Goal: Task Accomplishment & Management: Complete application form

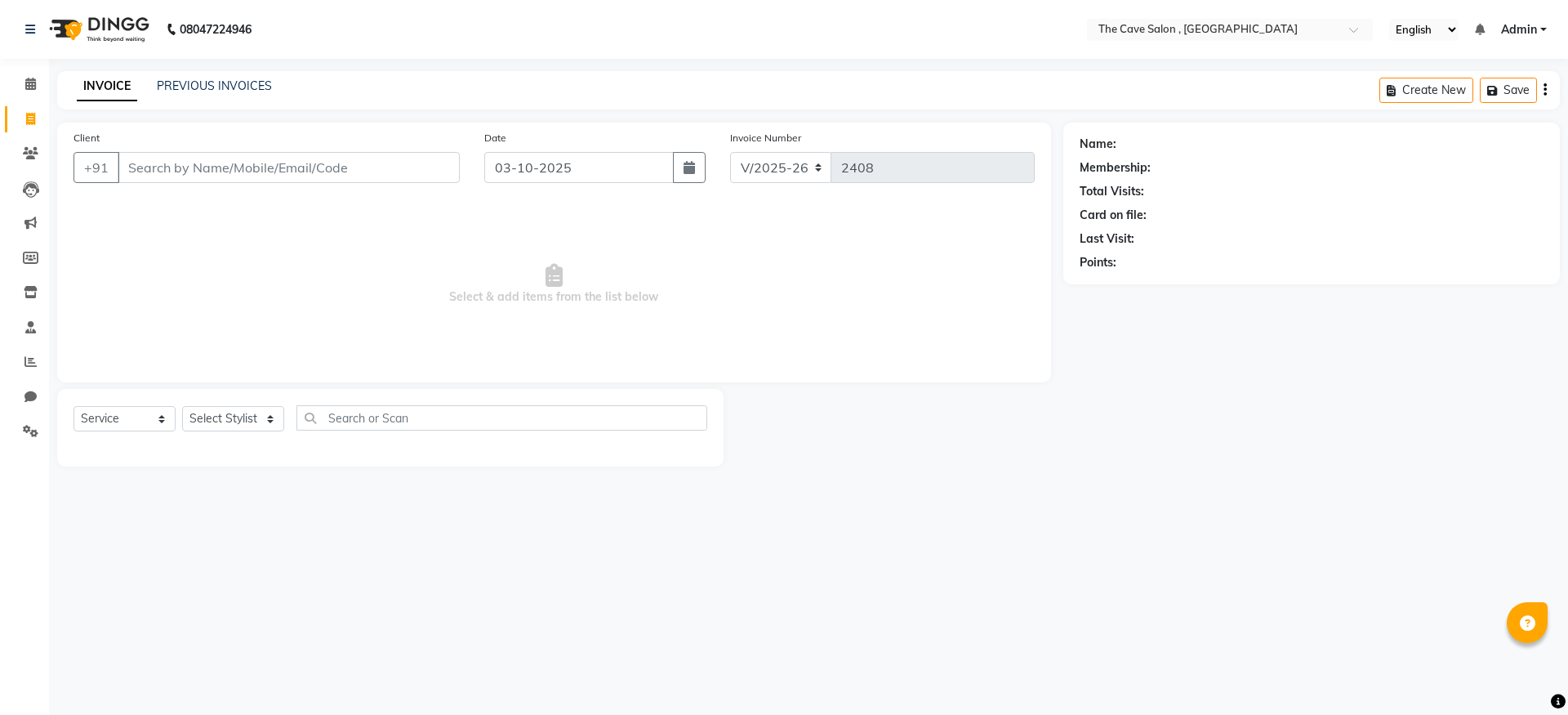
select select "7844"
select select "service"
click at [214, 166] on input "Client" at bounding box center [289, 167] width 343 height 31
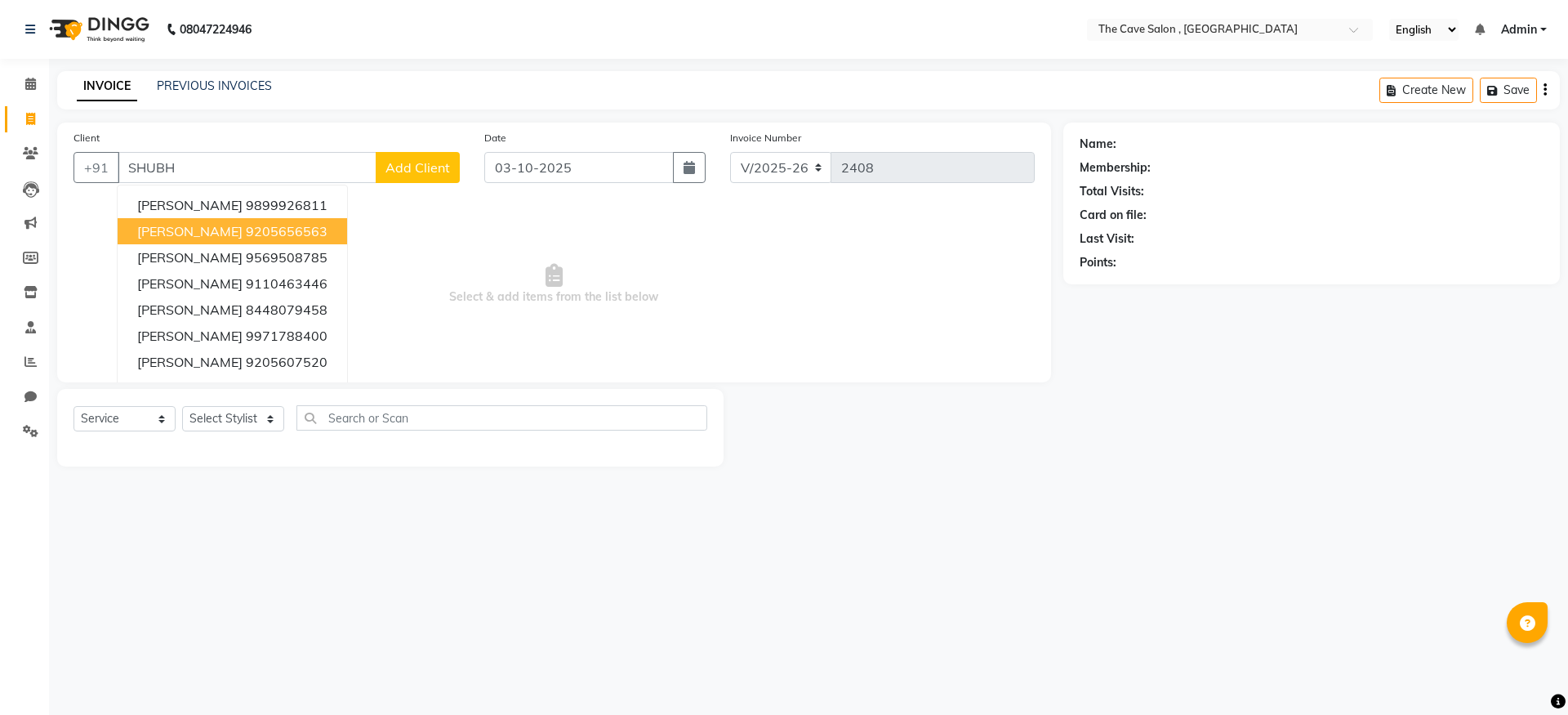
click at [288, 226] on ngb-highlight "9205656563" at bounding box center [287, 231] width 82 height 16
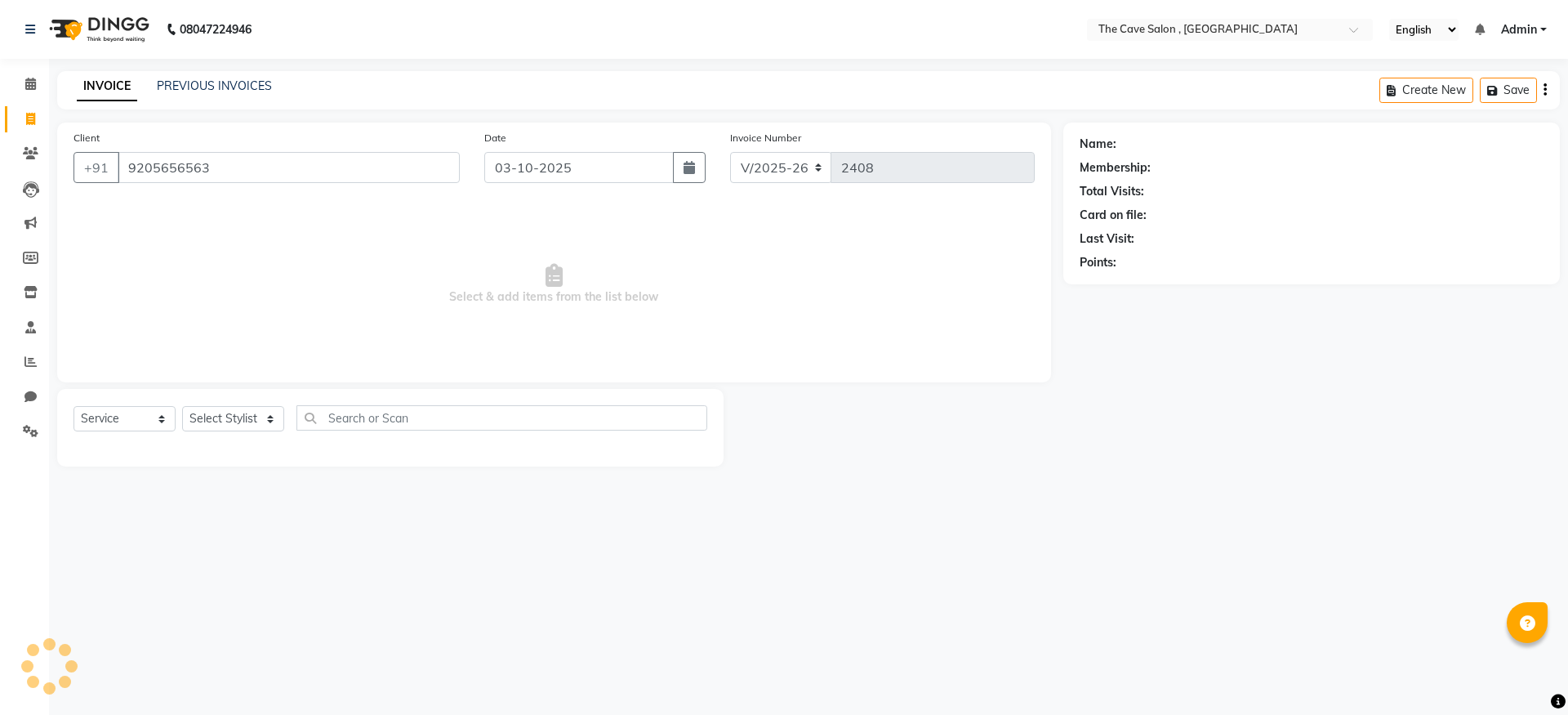
type input "9205656563"
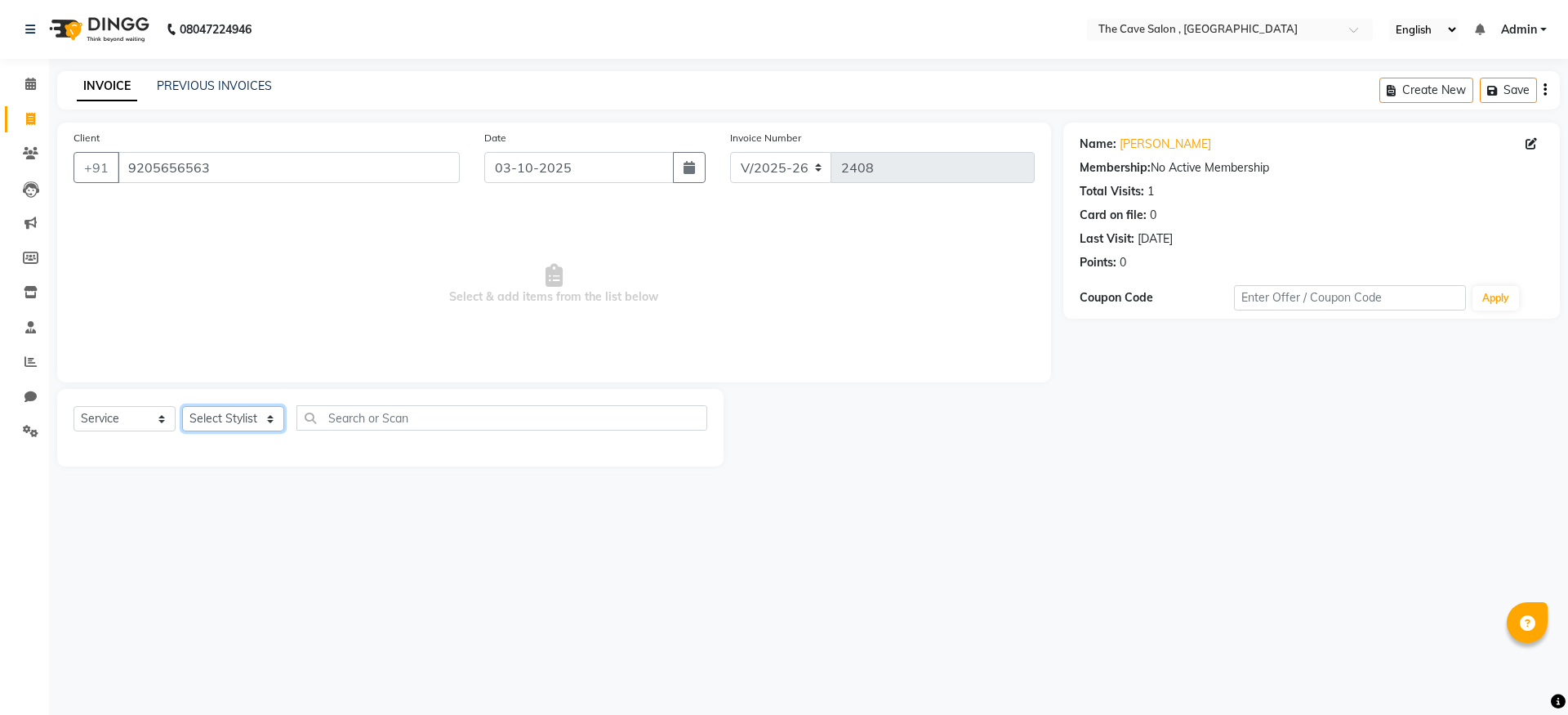
click at [260, 416] on select "Select Stylist Aarif Anil [PERSON_NAME] Anup bharti danish karan Mamta Manager …" at bounding box center [233, 418] width 102 height 25
select select "70257"
click at [182, 406] on select "Select Stylist Aarif Anil [PERSON_NAME] Anup bharti danish karan Mamta Manager …" at bounding box center [233, 418] width 102 height 25
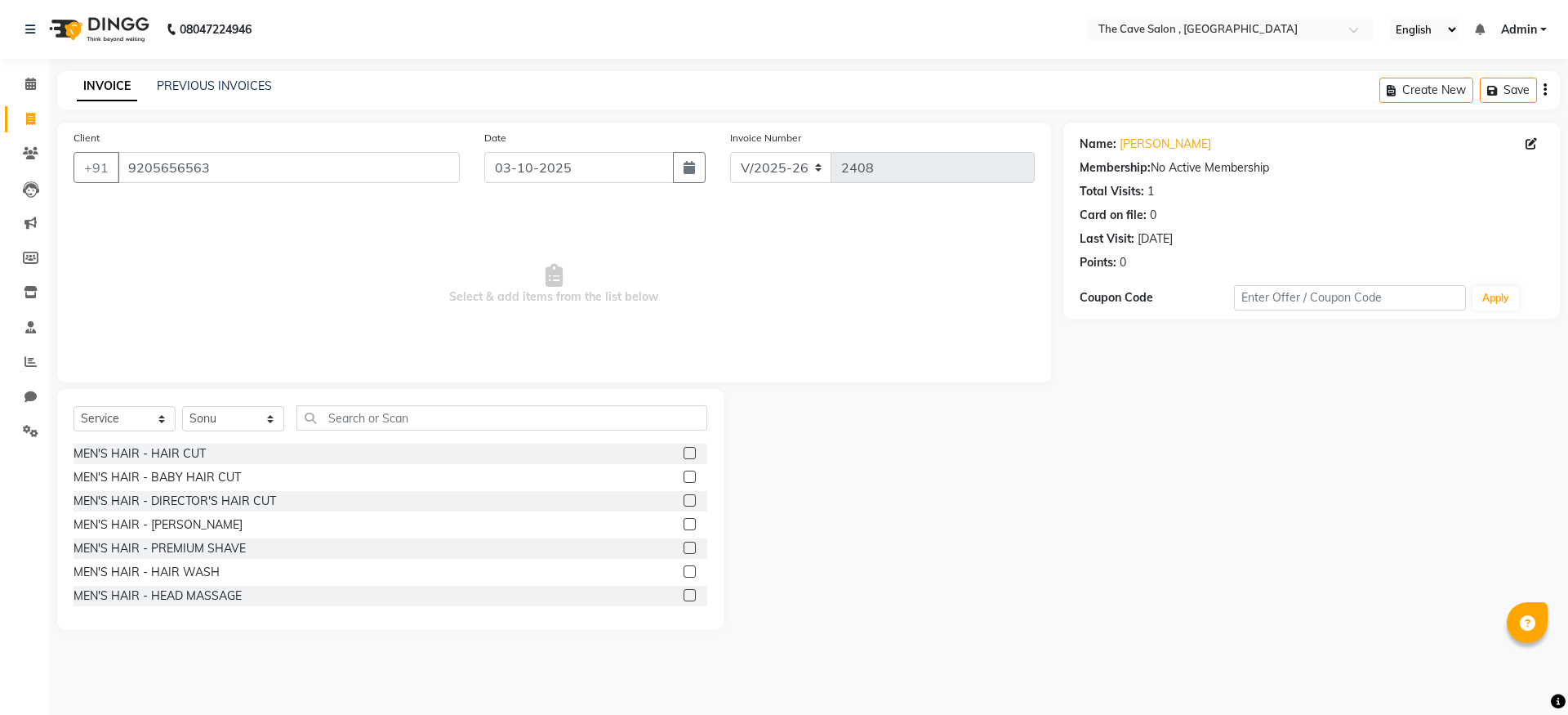
click at [683, 452] on label at bounding box center [689, 453] width 12 height 12
click at [683, 452] on input "checkbox" at bounding box center [689, 454] width 10 height 10
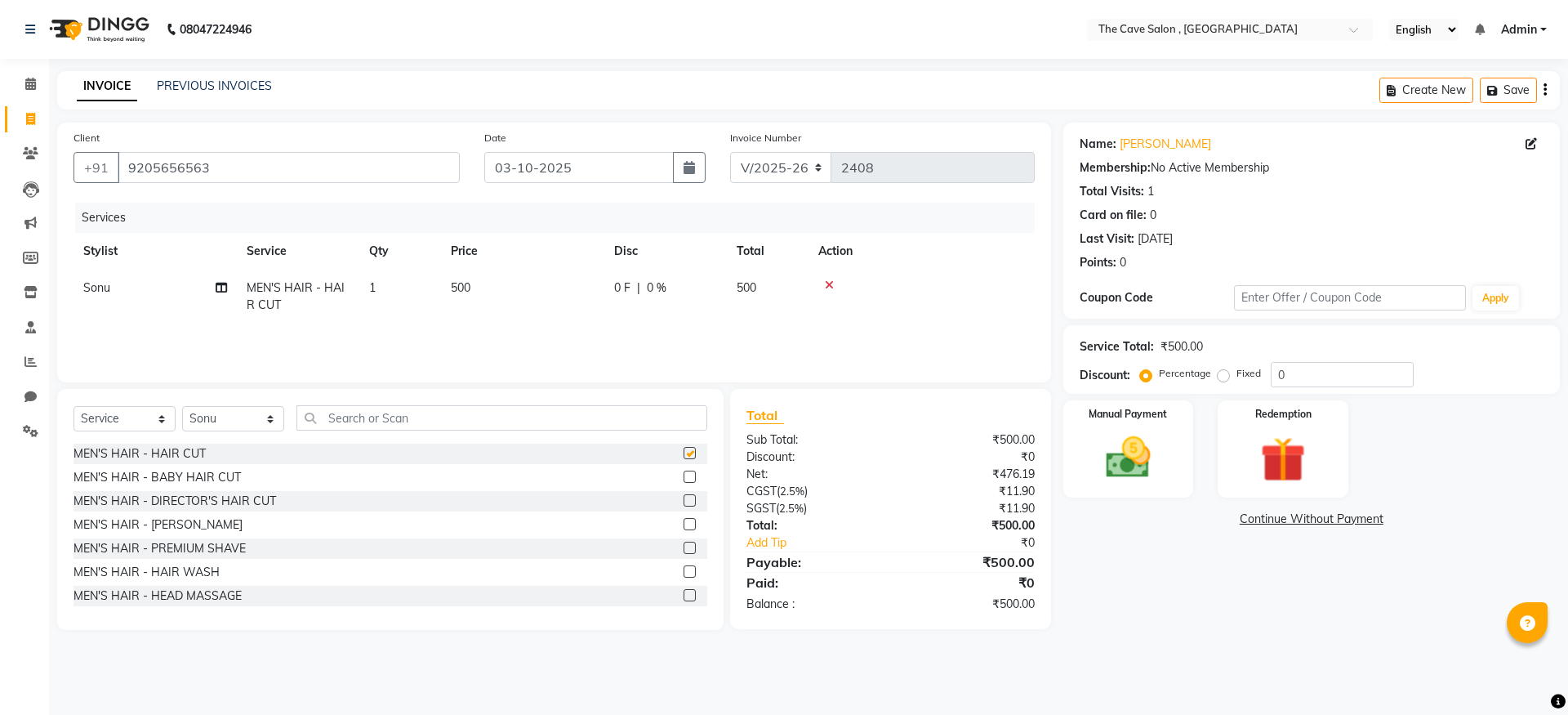
checkbox input "false"
click at [459, 285] on span "500" at bounding box center [461, 287] width 20 height 15
select select "70257"
click at [541, 296] on input "500" at bounding box center [599, 292] width 144 height 25
type input "600"
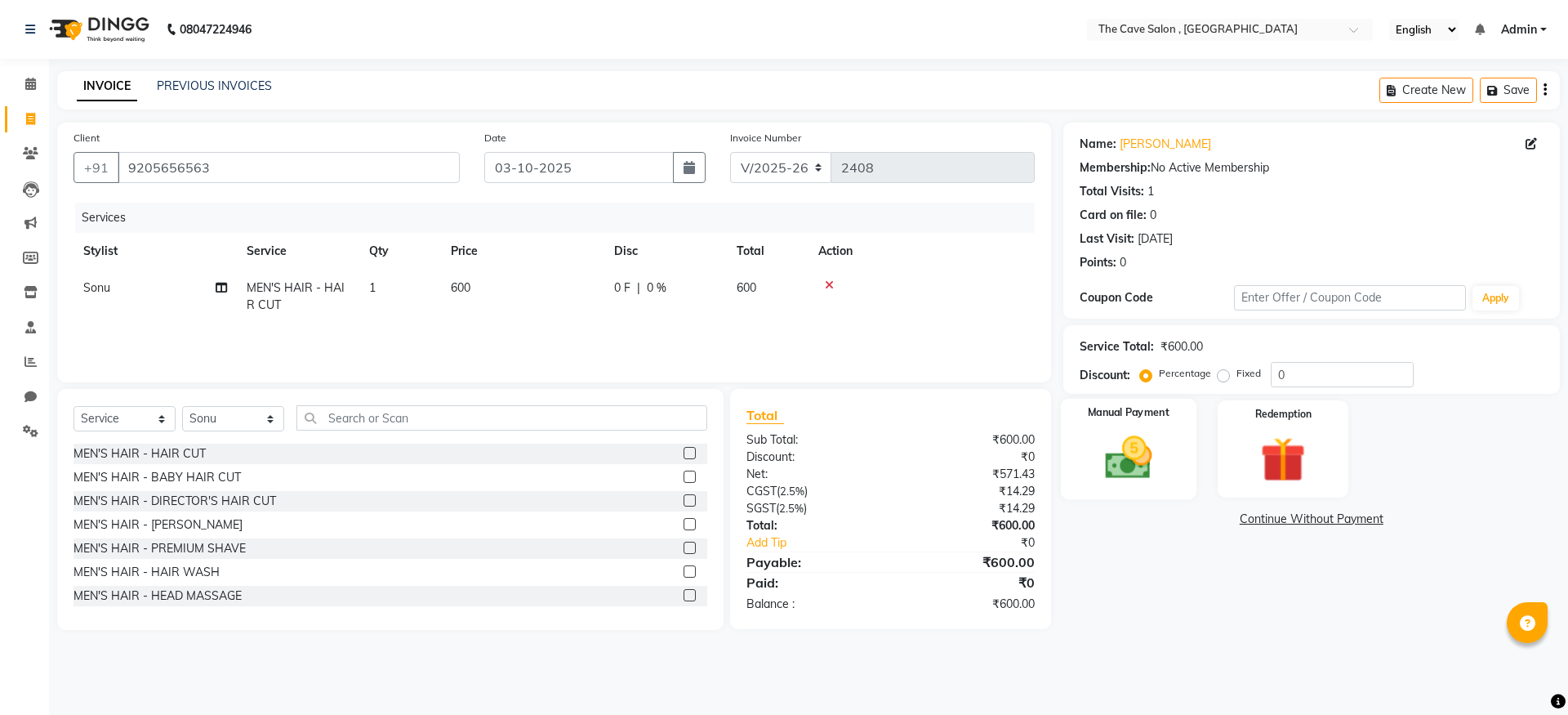
click at [1125, 447] on img at bounding box center [1128, 457] width 76 height 54
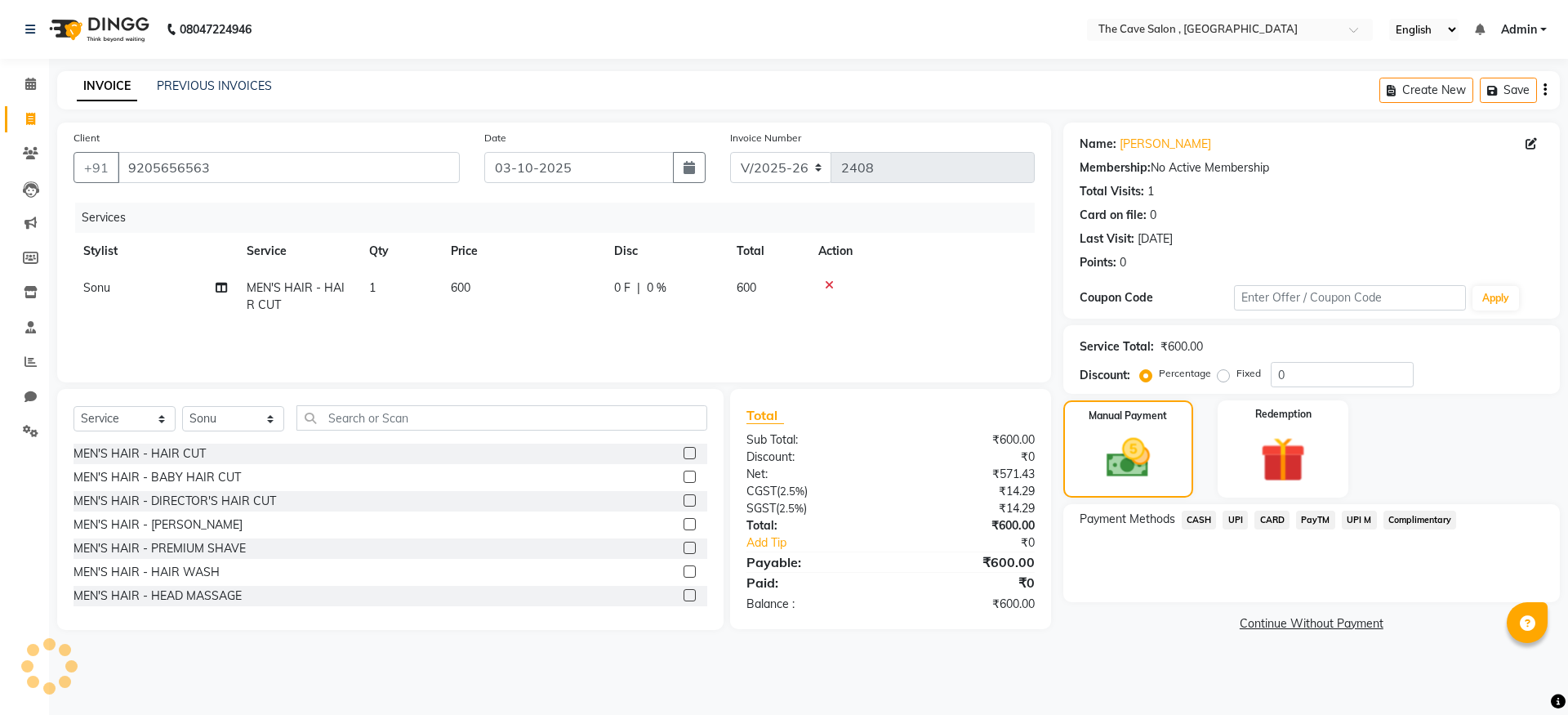
click at [1205, 521] on span "CASH" at bounding box center [1199, 521] width 36 height 19
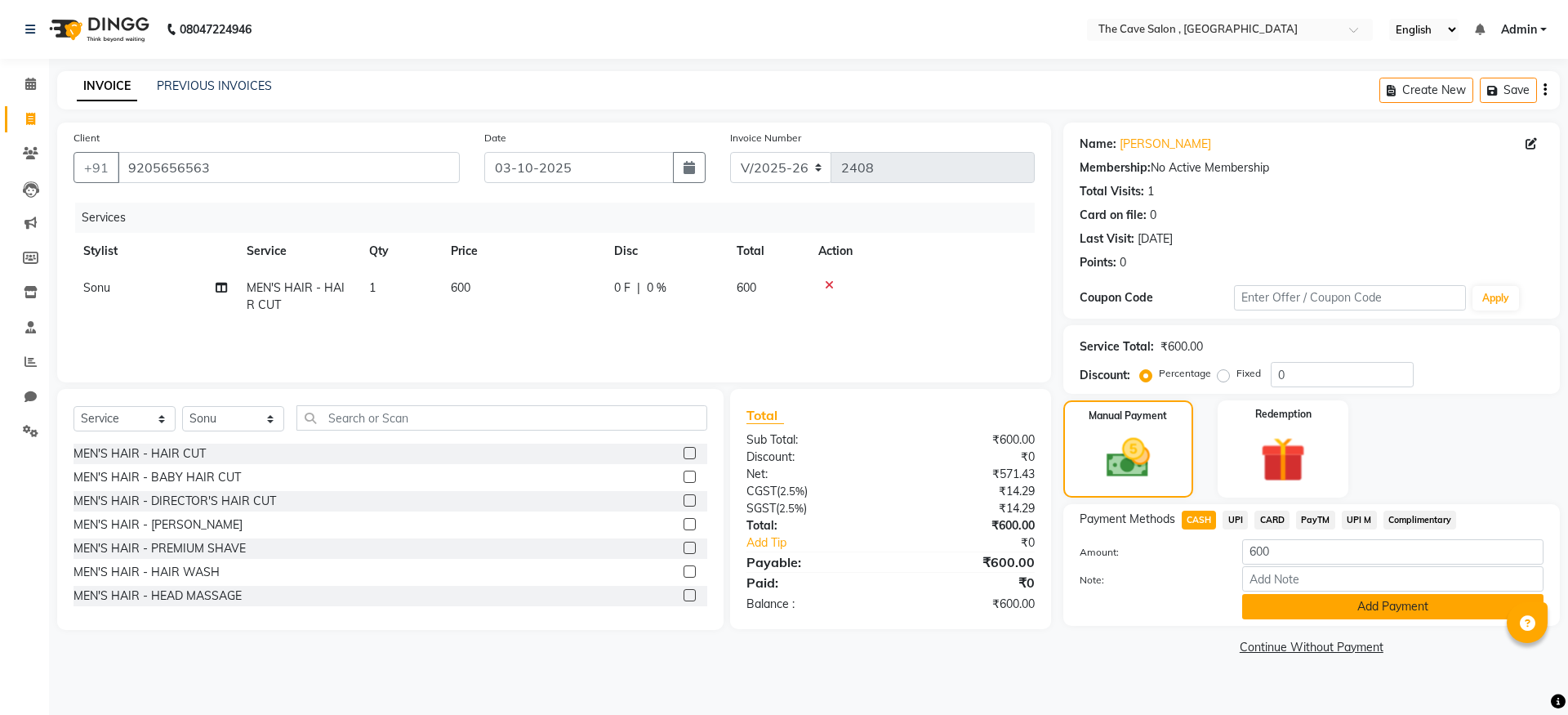
click at [1398, 611] on button "Add Payment" at bounding box center [1394, 607] width 302 height 25
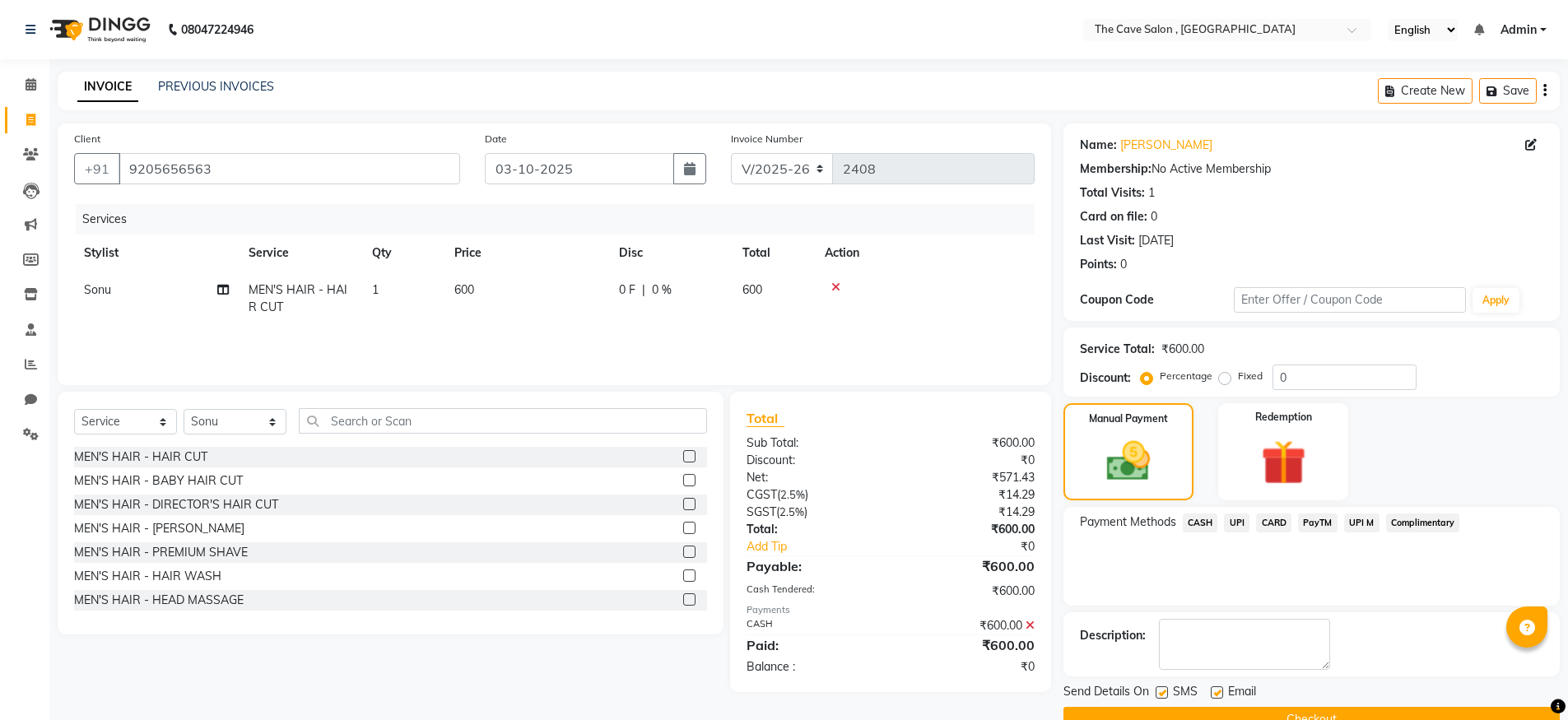
click at [1313, 711] on button "Checkout" at bounding box center [1312, 719] width 496 height 25
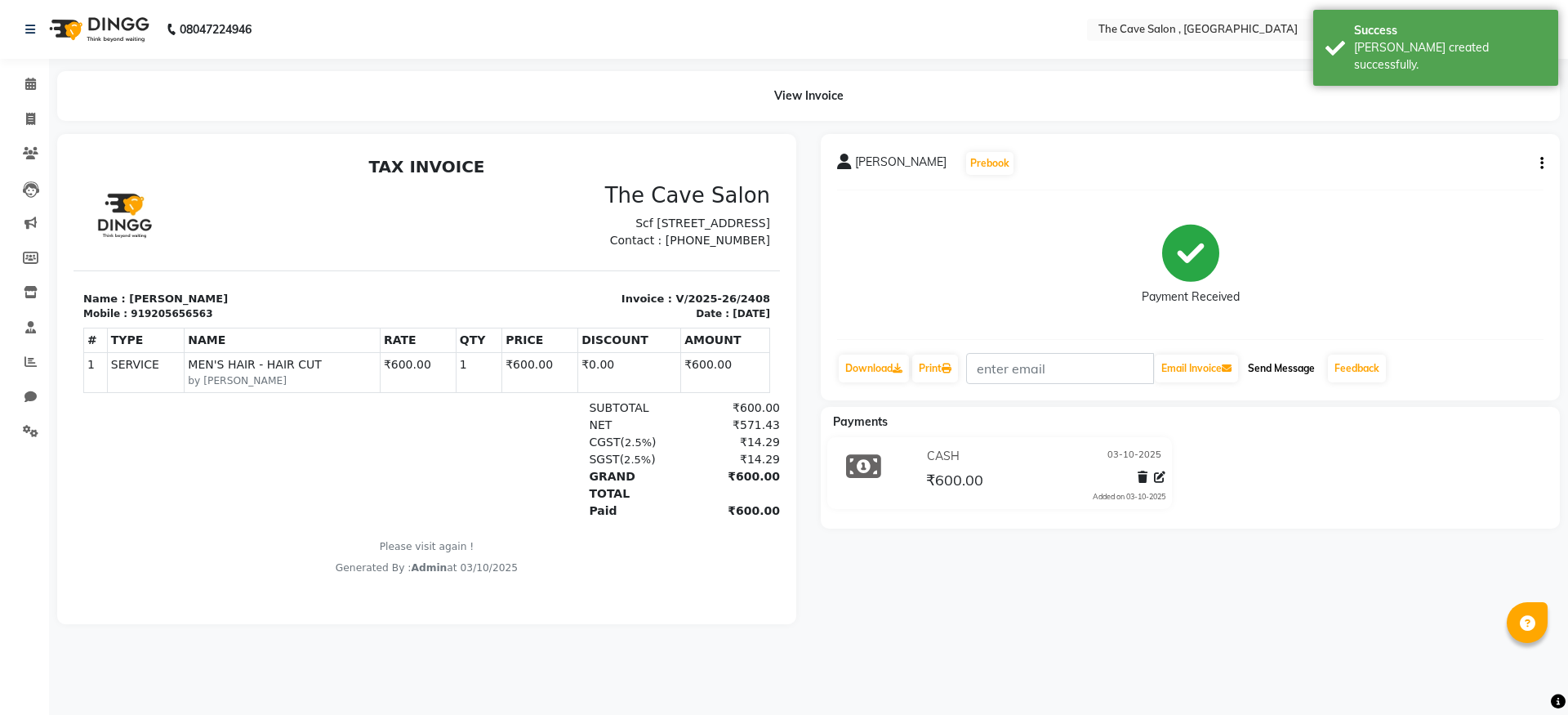
click at [1293, 373] on button "Send Message" at bounding box center [1282, 369] width 80 height 28
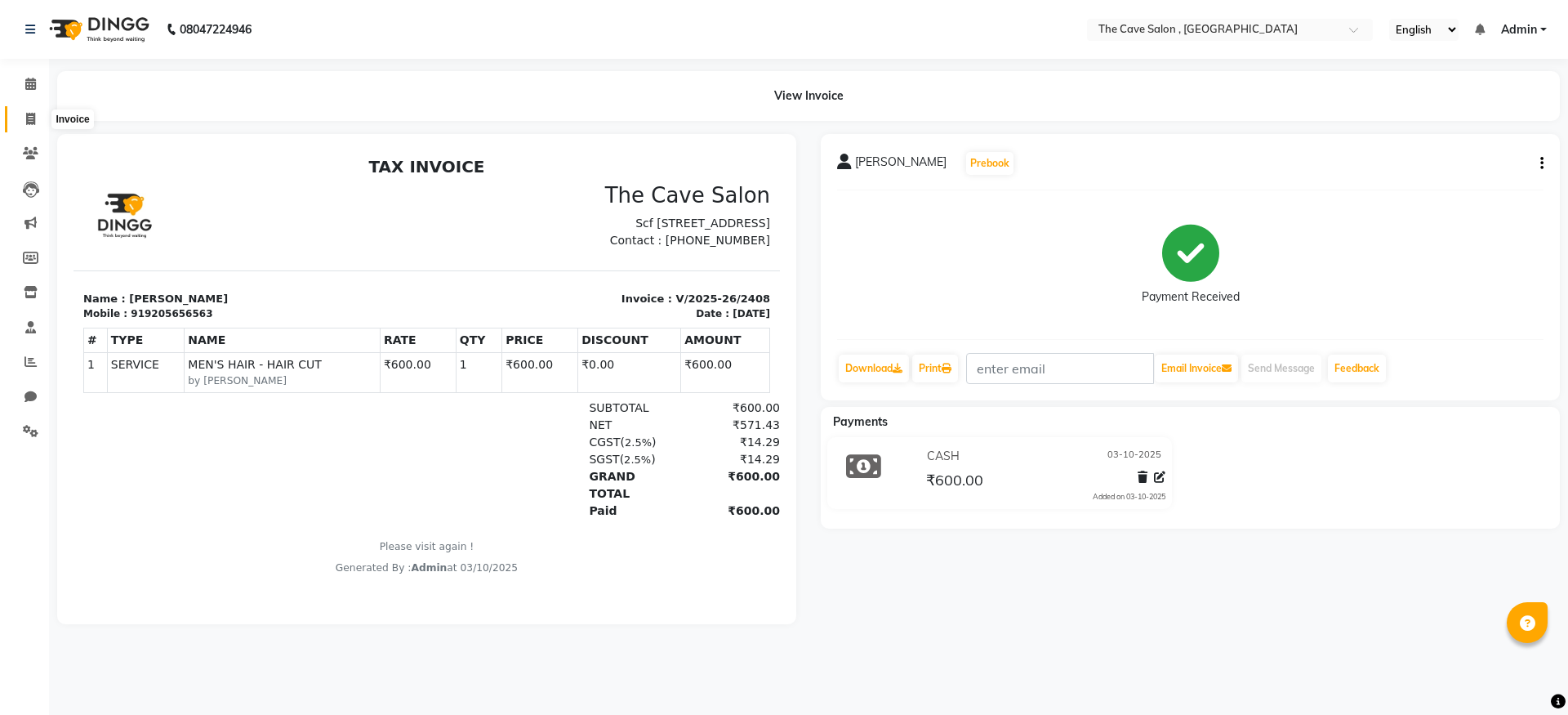
click at [24, 120] on span at bounding box center [30, 120] width 29 height 19
select select "service"
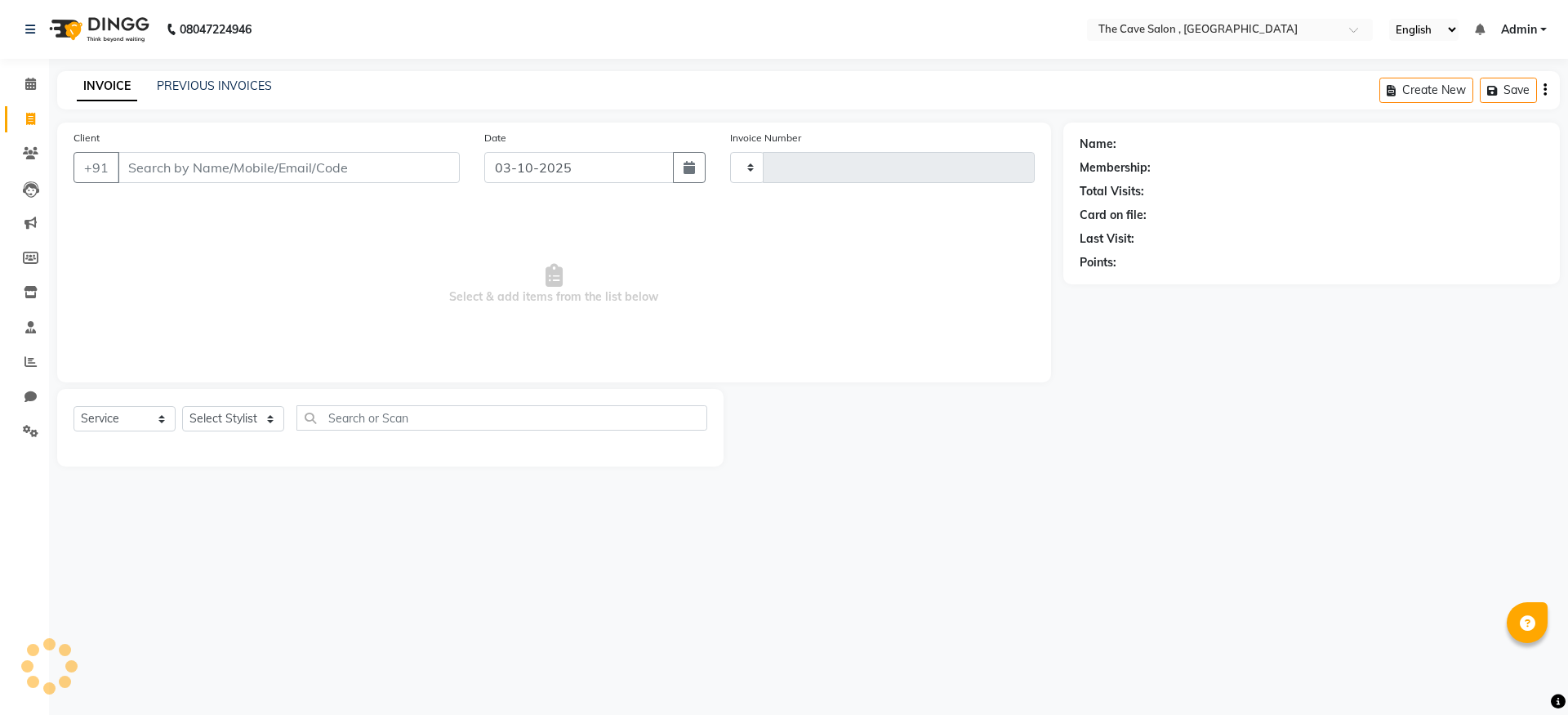
type input "2409"
select select "7844"
click at [184, 173] on input "Client" at bounding box center [289, 167] width 343 height 31
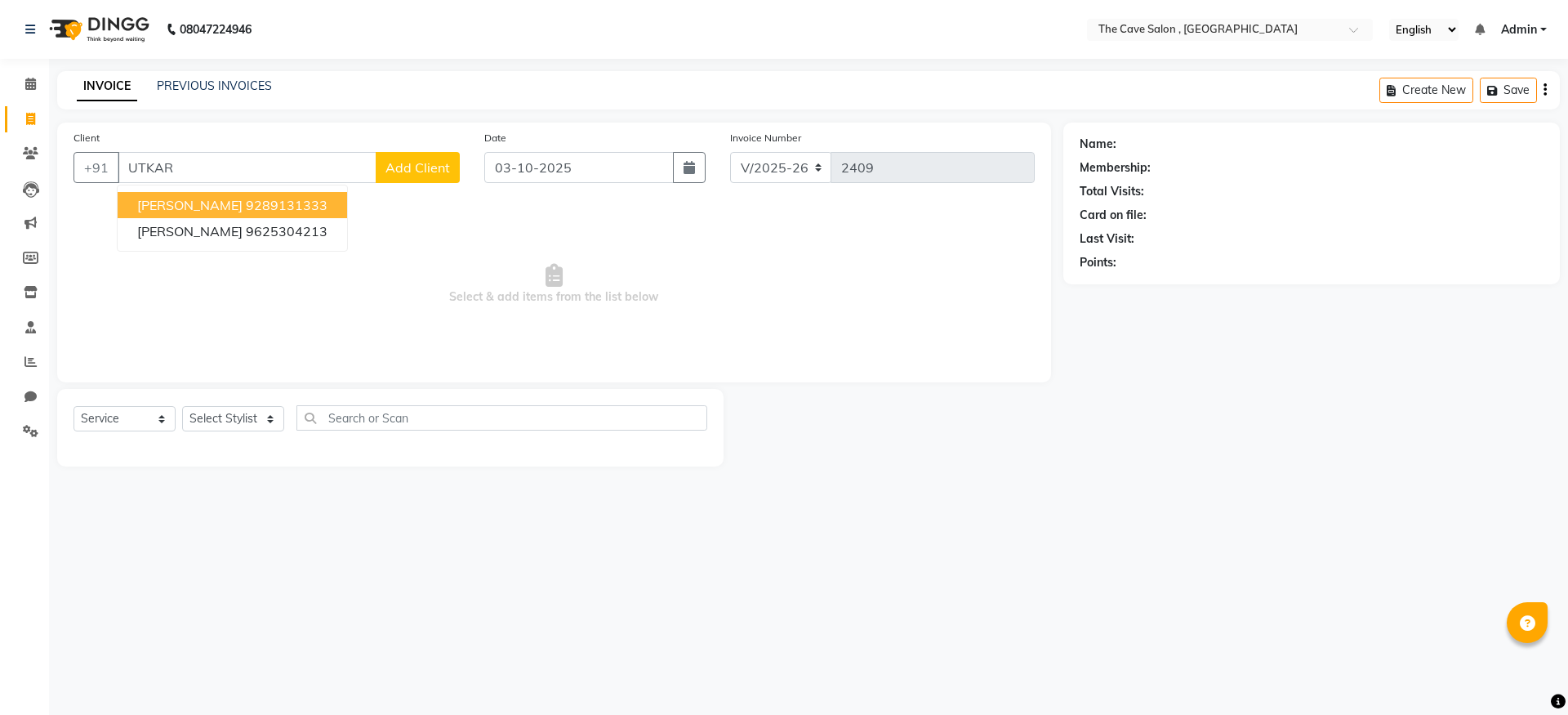
click at [246, 206] on ngb-highlight "9289131333" at bounding box center [287, 205] width 82 height 16
type input "9289131333"
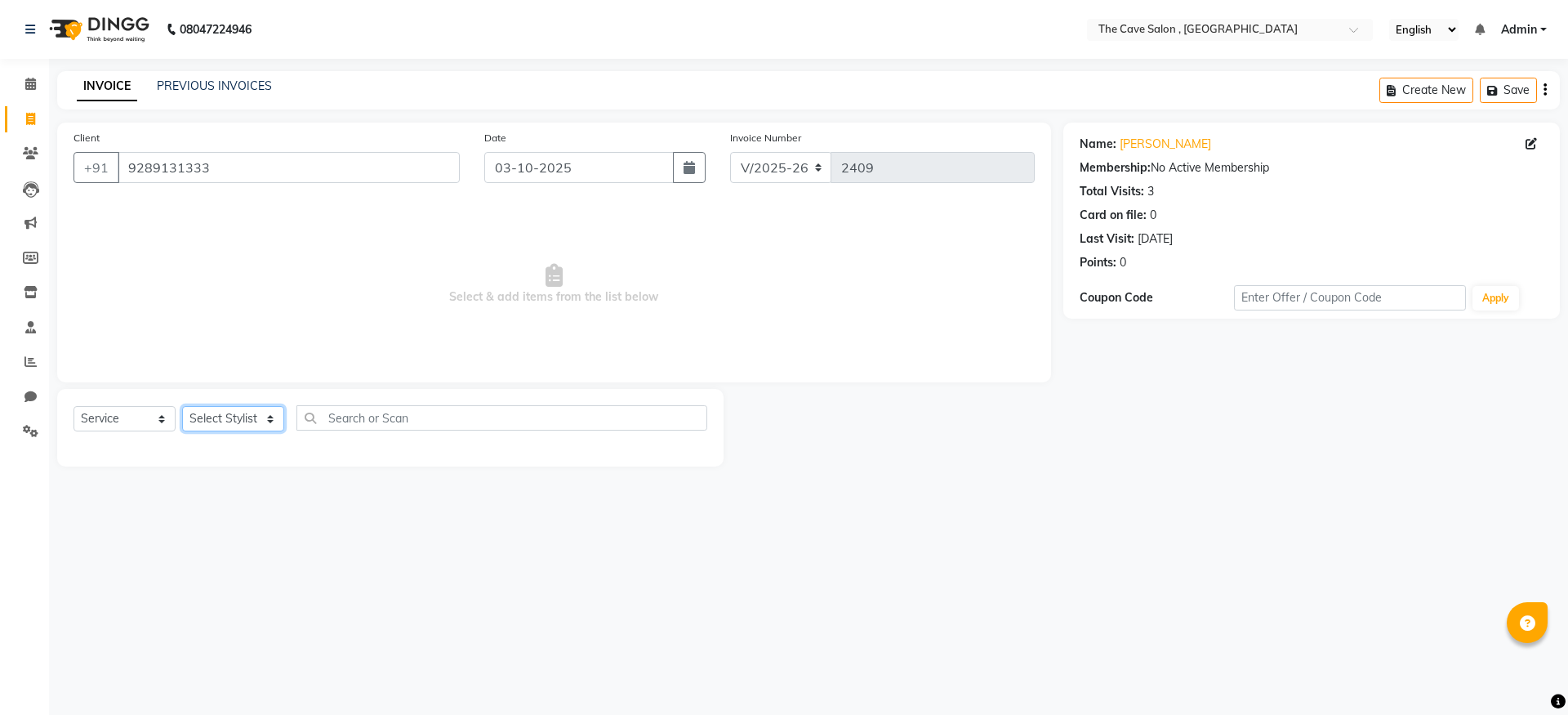
click at [269, 421] on select "Select Stylist Aarif Anil [PERSON_NAME] Anup bharti danish karan Mamta Manager …" at bounding box center [233, 418] width 102 height 25
select select "70260"
click at [182, 406] on select "Select Stylist Aarif Anil [PERSON_NAME] Anup bharti danish karan Mamta Manager …" at bounding box center [233, 418] width 102 height 25
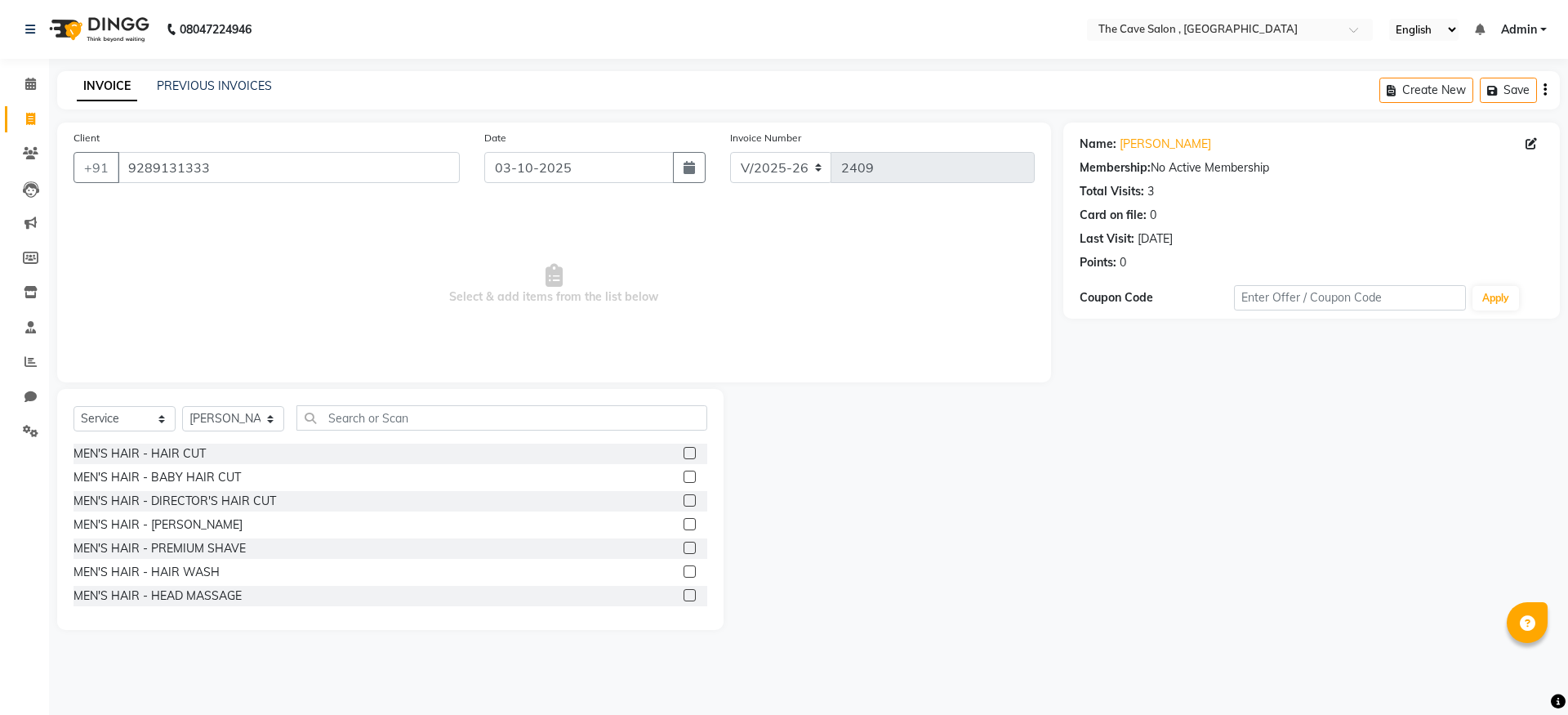
click at [683, 452] on label at bounding box center [689, 453] width 12 height 12
click at [683, 452] on input "checkbox" at bounding box center [689, 454] width 10 height 10
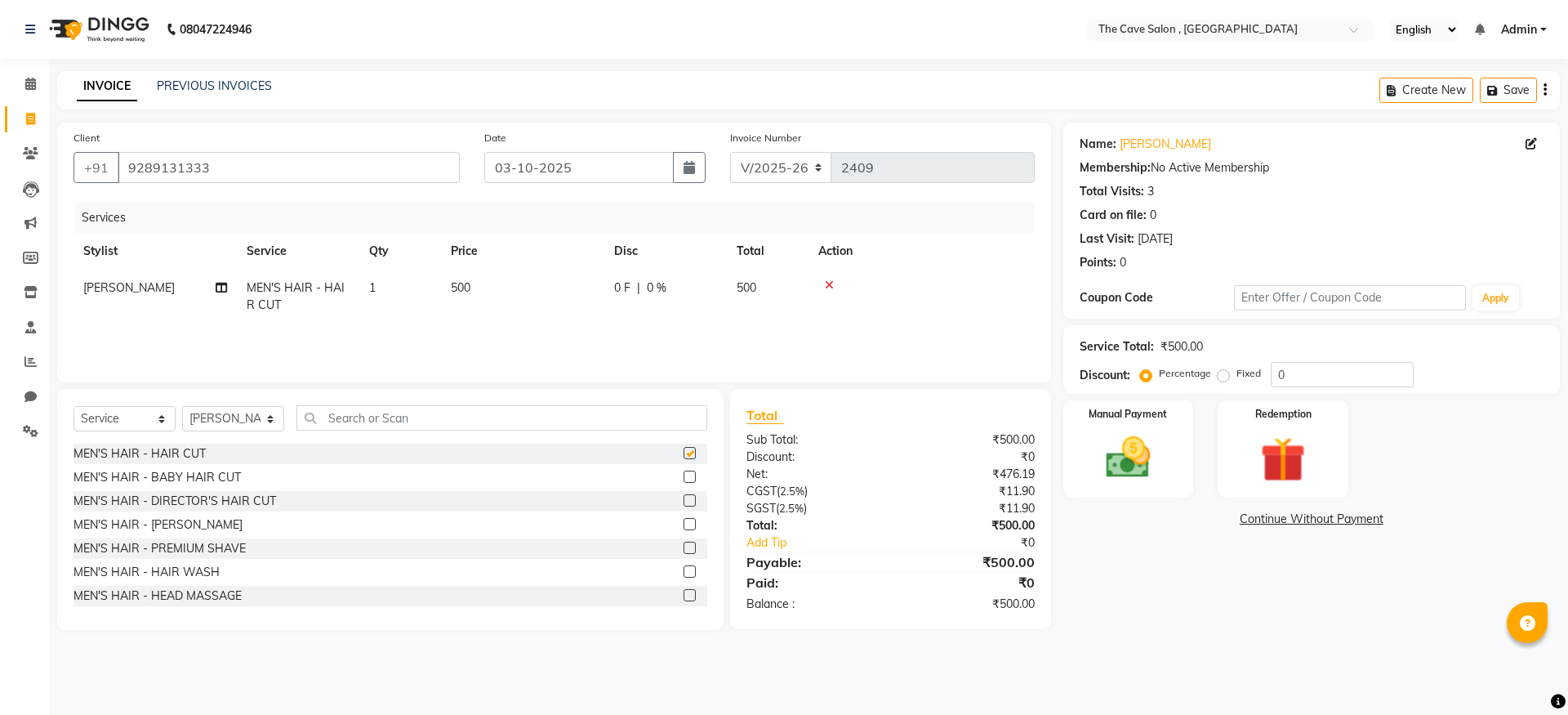
checkbox input "false"
click at [387, 420] on input "text" at bounding box center [502, 417] width 411 height 25
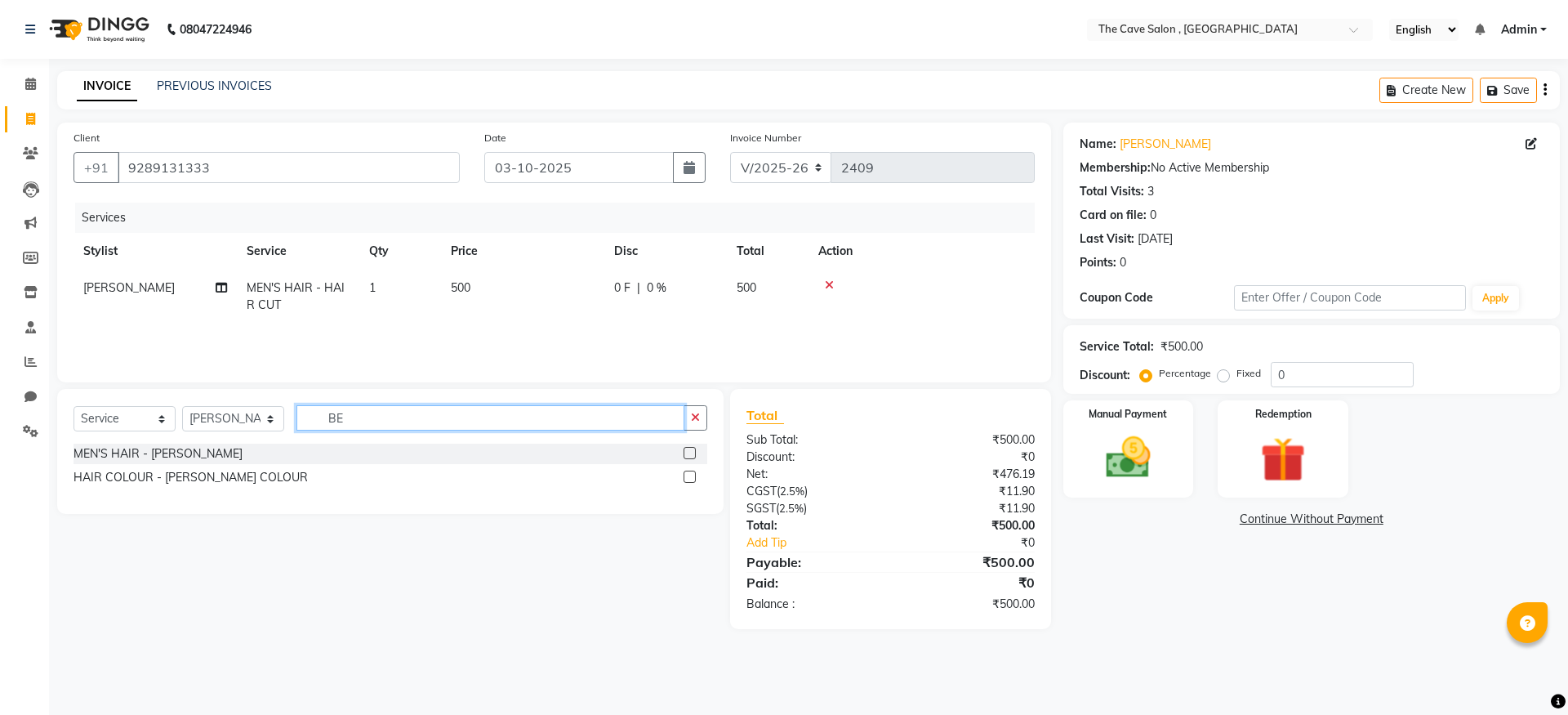
type input "BE"
click at [693, 449] on label at bounding box center [689, 453] width 12 height 12
click at [693, 449] on input "checkbox" at bounding box center [689, 454] width 10 height 10
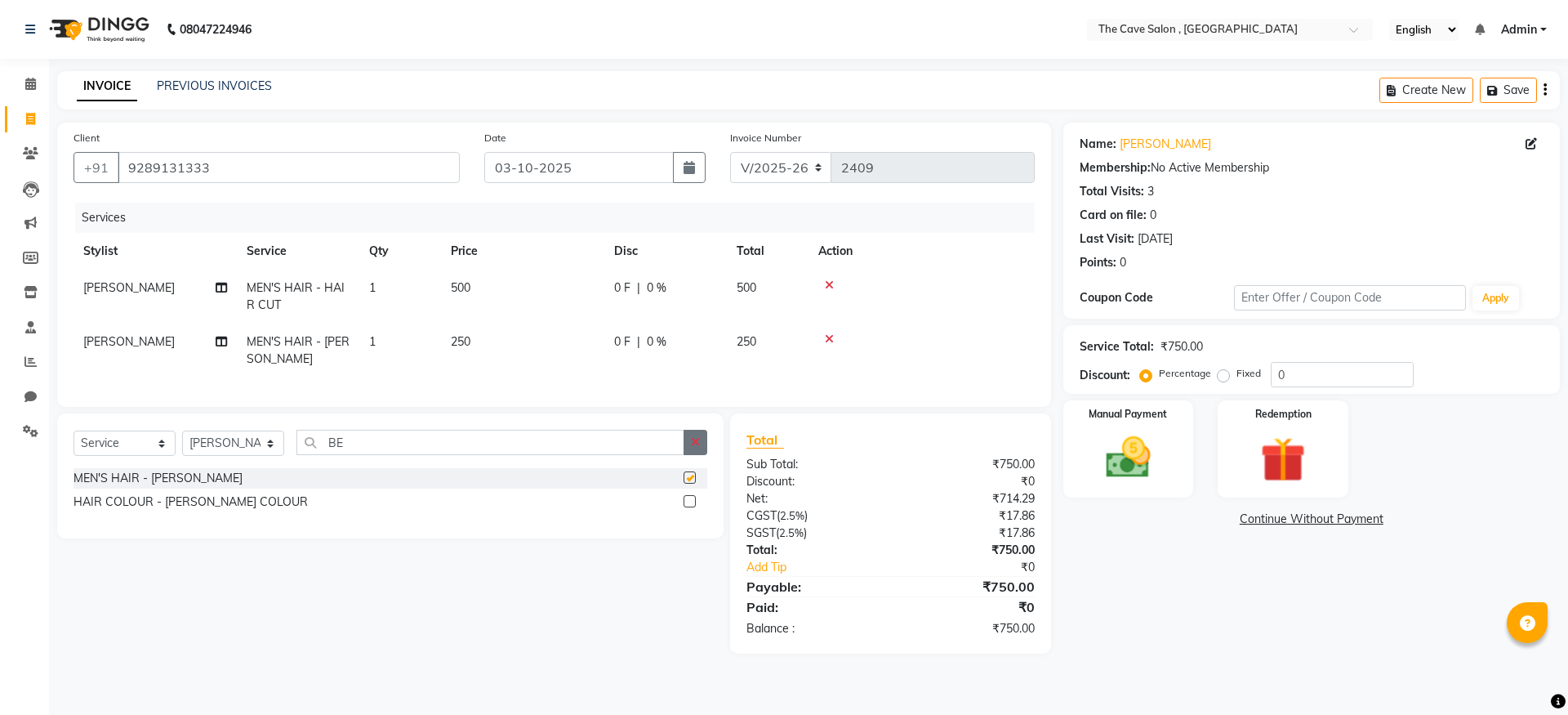
checkbox input "false"
click at [695, 448] on icon "button" at bounding box center [696, 442] width 9 height 11
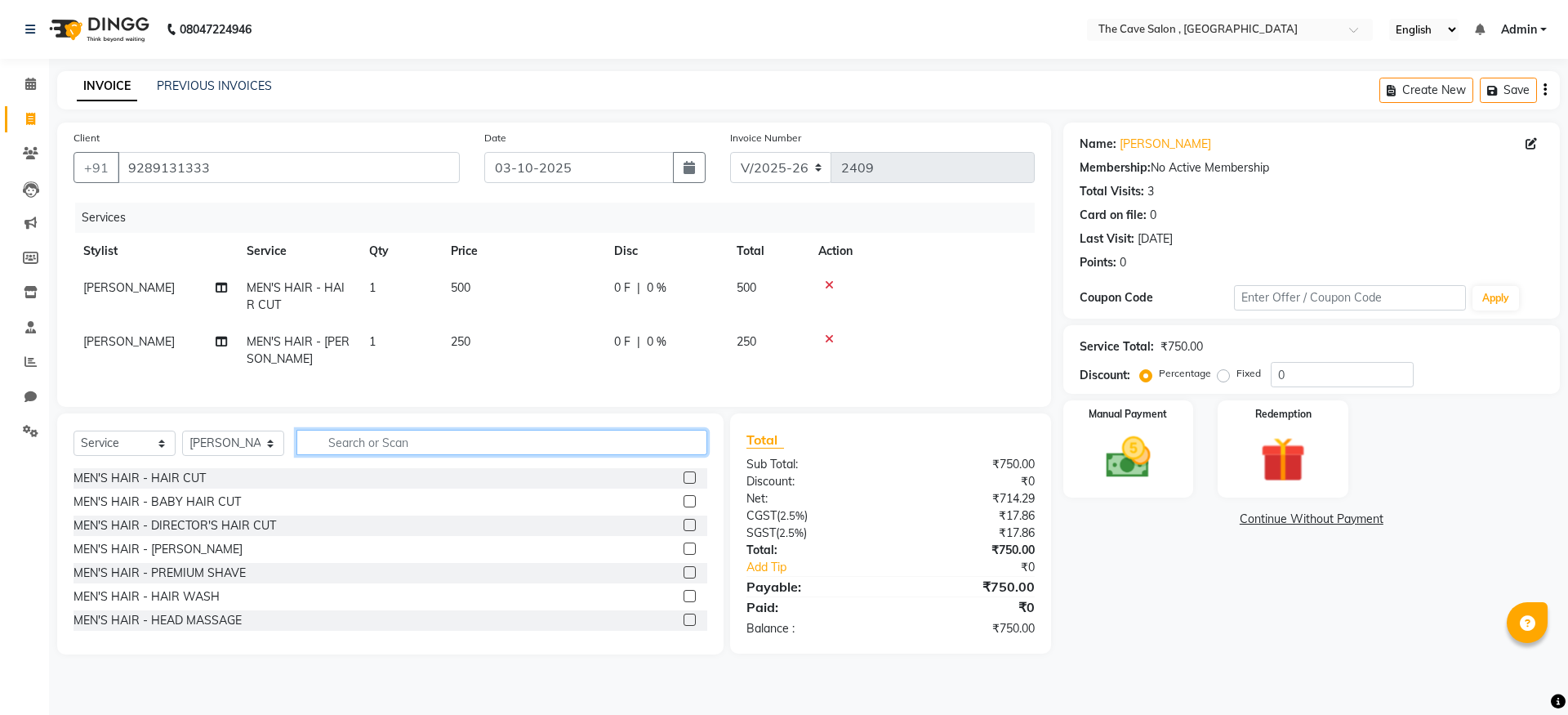
click at [362, 454] on input "text" at bounding box center [502, 442] width 411 height 25
type input "HEAD"
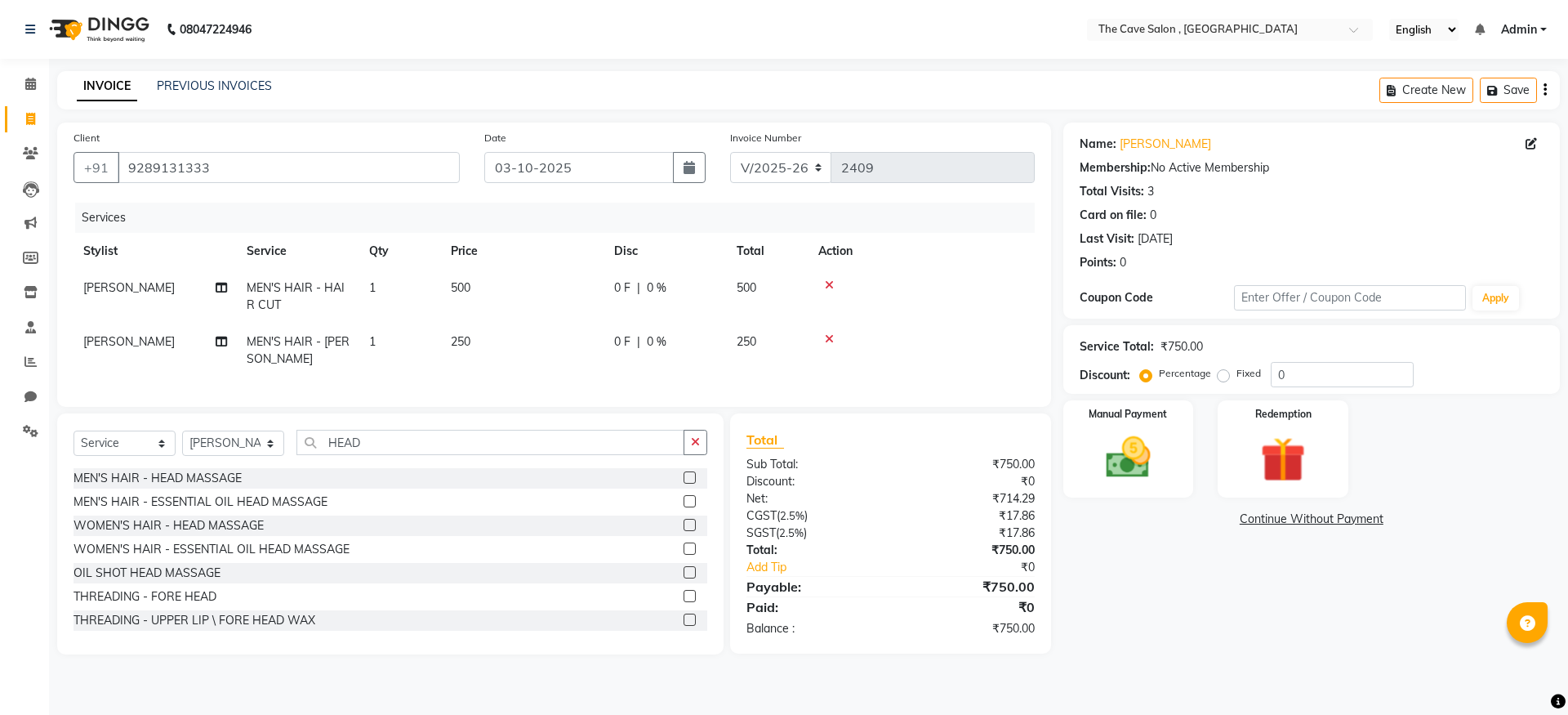
click at [683, 484] on label at bounding box center [689, 477] width 12 height 12
click at [683, 484] on input "checkbox" at bounding box center [689, 478] width 10 height 10
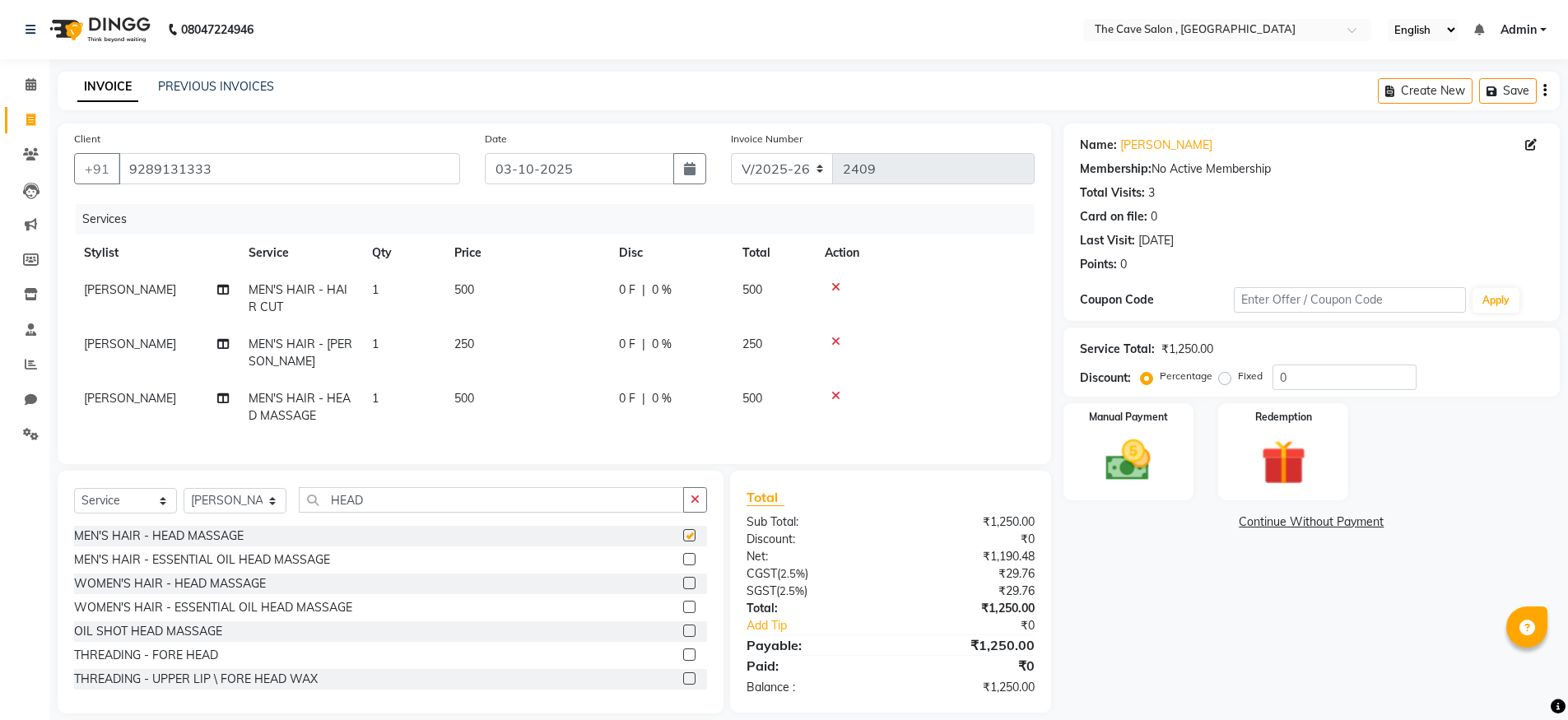
checkbox input "false"
click at [702, 509] on button "button" at bounding box center [695, 500] width 24 height 25
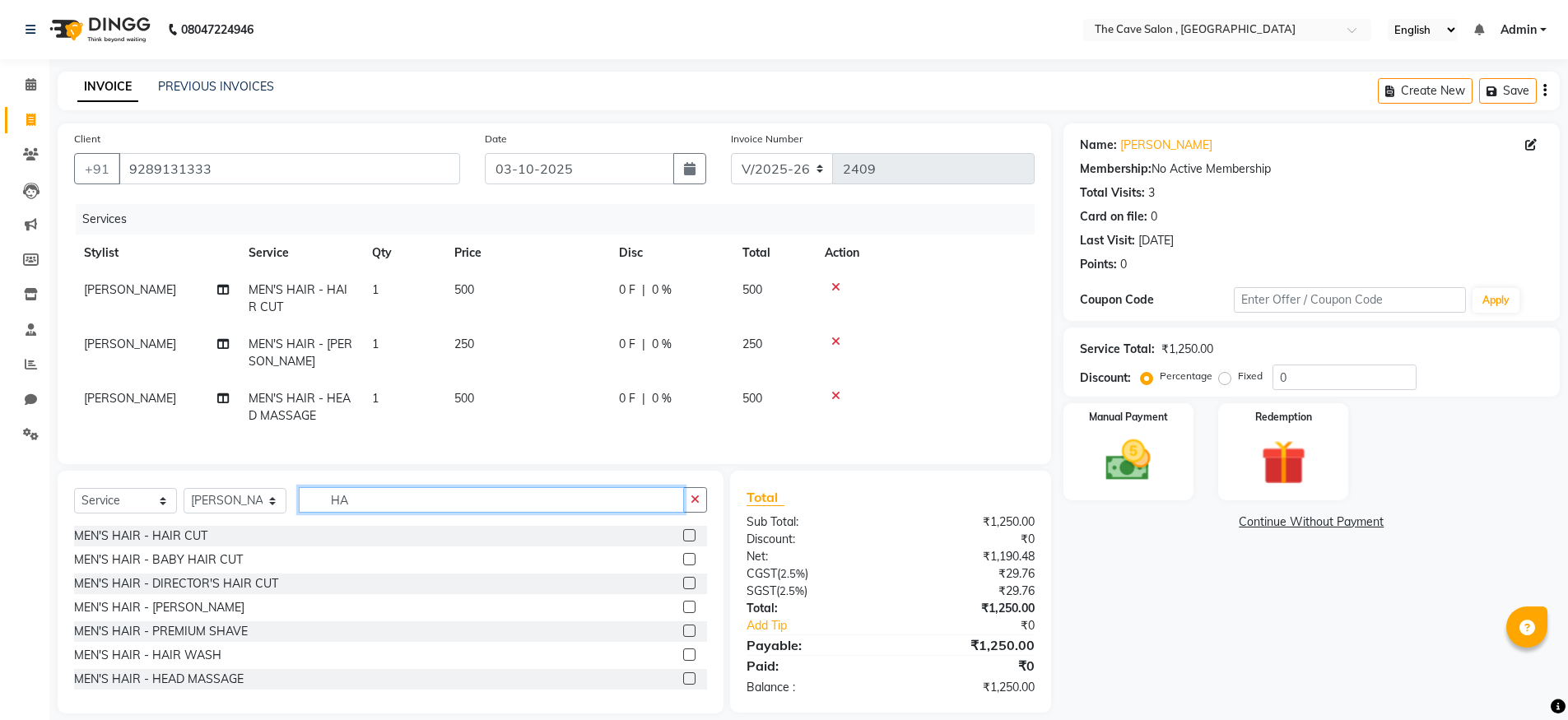
type input "HA"
click at [683, 685] on label at bounding box center [690, 679] width 12 height 12
click at [683, 685] on input "checkbox" at bounding box center [689, 679] width 10 height 10
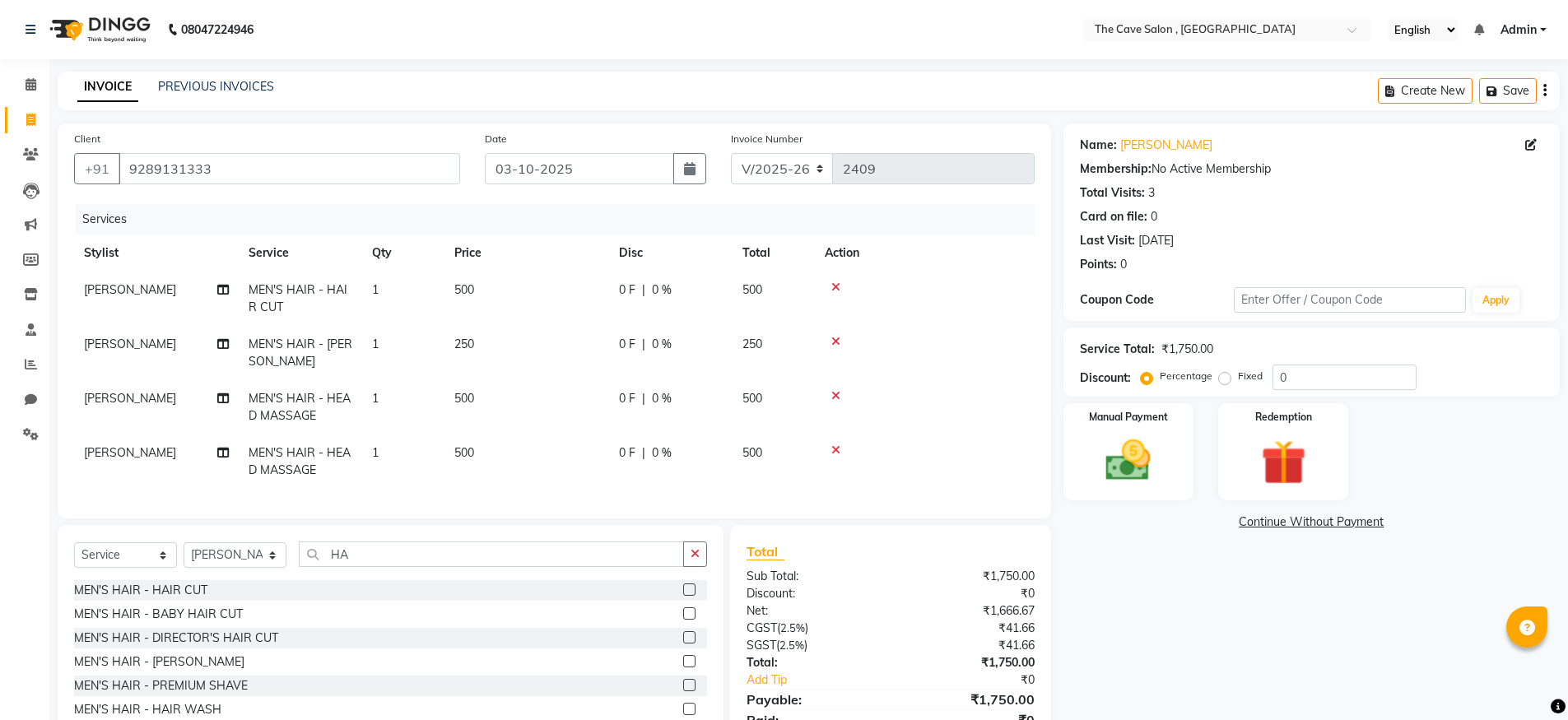
checkbox input "false"
click at [414, 559] on input "HA" at bounding box center [491, 554] width 385 height 25
type input "H"
type input "WASH"
click at [685, 596] on label at bounding box center [690, 590] width 12 height 12
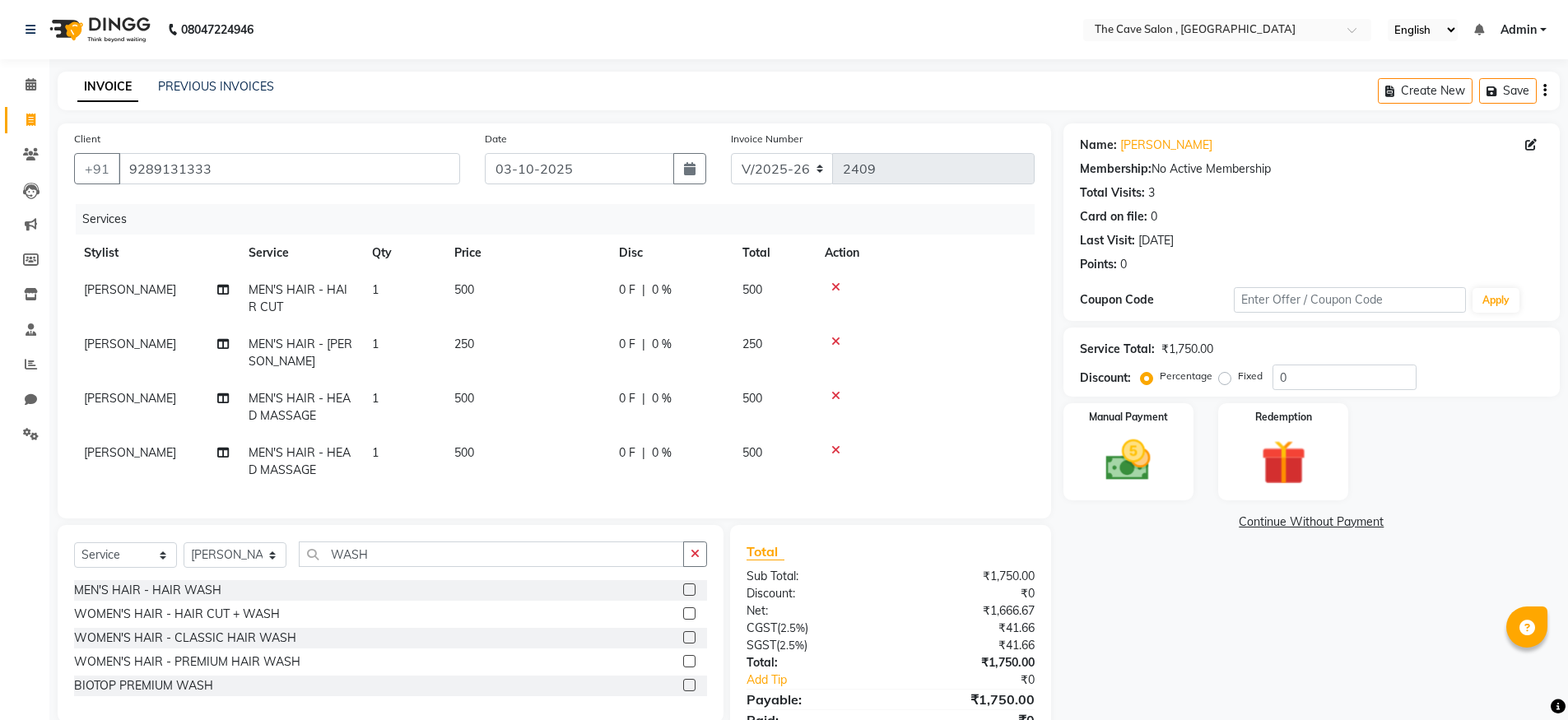
click at [685, 596] on input "checkbox" at bounding box center [689, 591] width 10 height 10
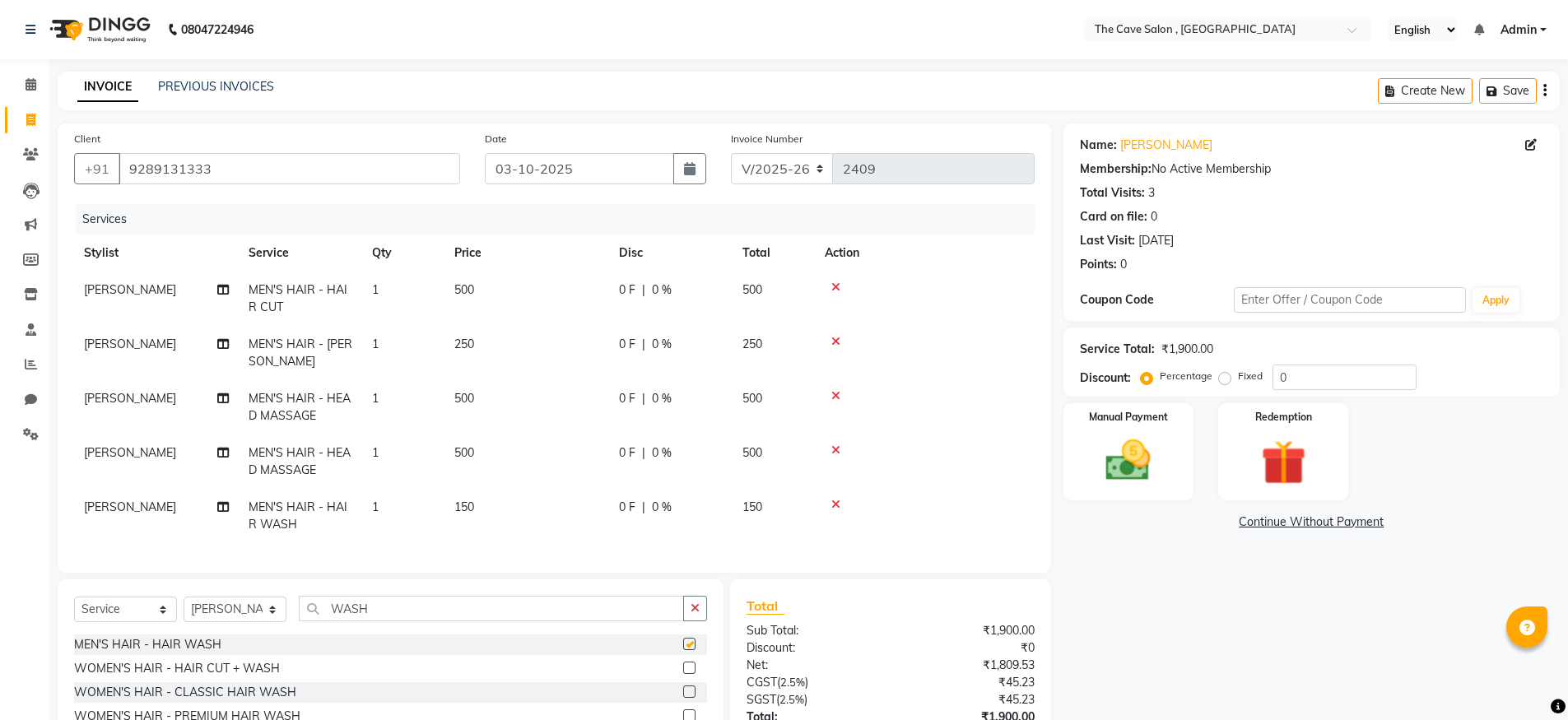
checkbox input "false"
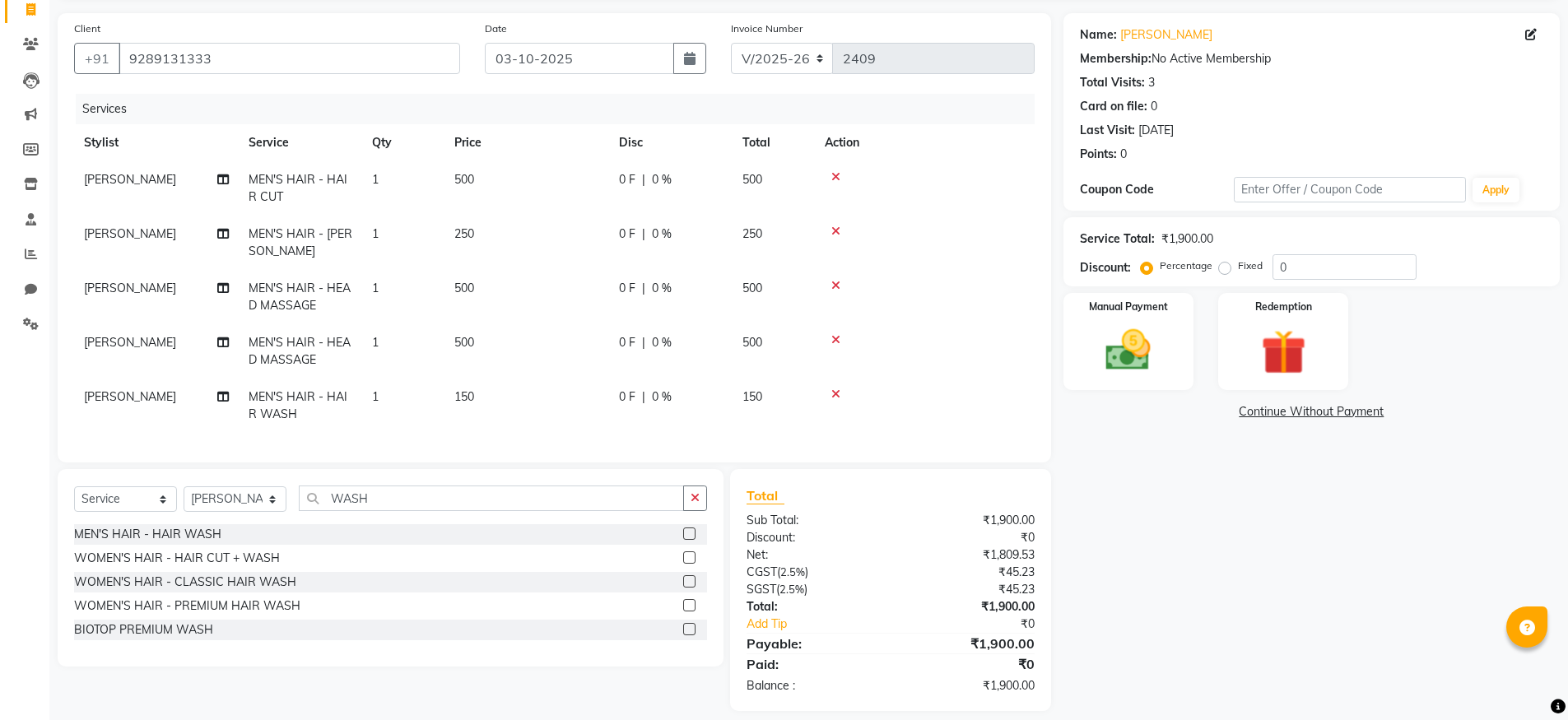
scroll to position [111, 0]
click at [1286, 267] on input "0" at bounding box center [1344, 266] width 144 height 25
type input "15"
click at [1119, 354] on img at bounding box center [1128, 349] width 76 height 53
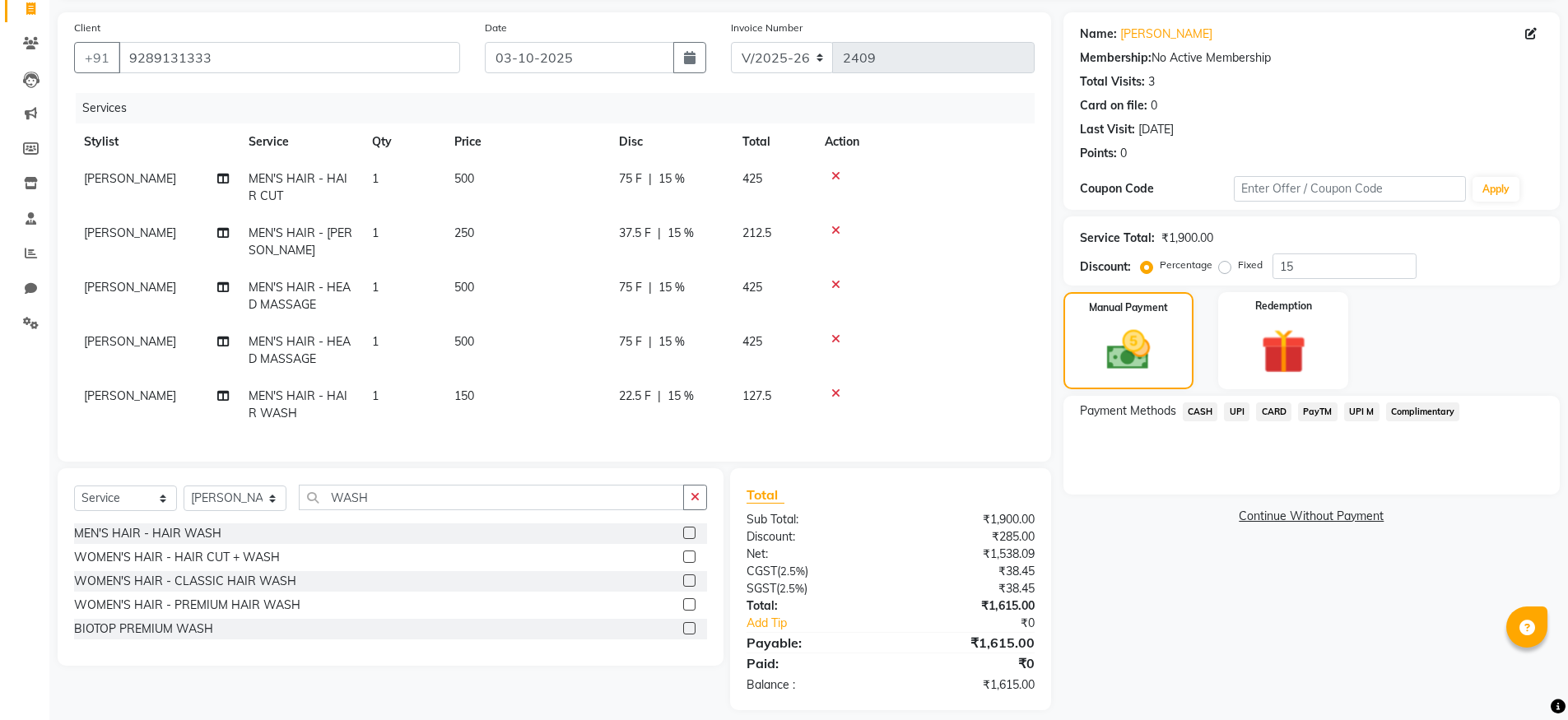
click at [1275, 413] on span "CARD" at bounding box center [1273, 412] width 36 height 19
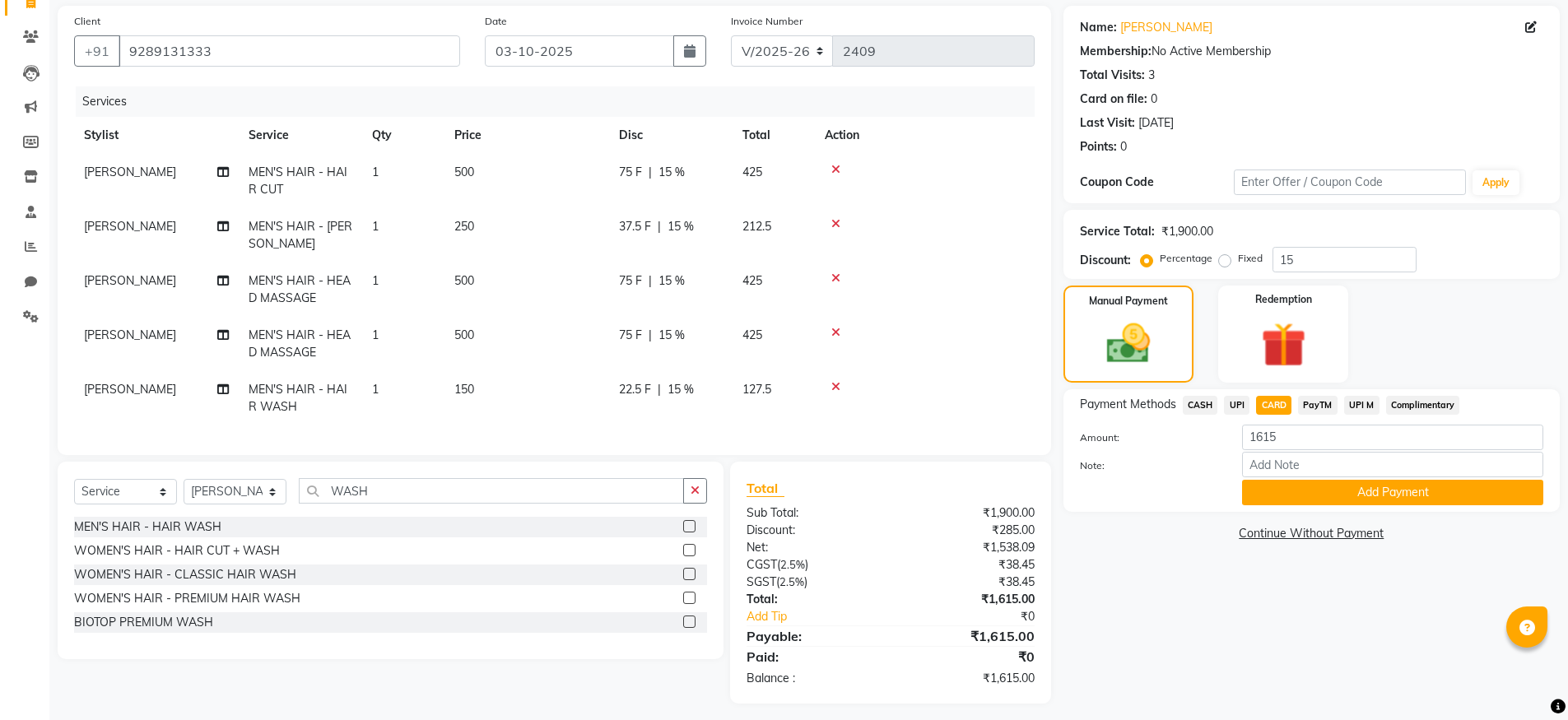
scroll to position [138, 0]
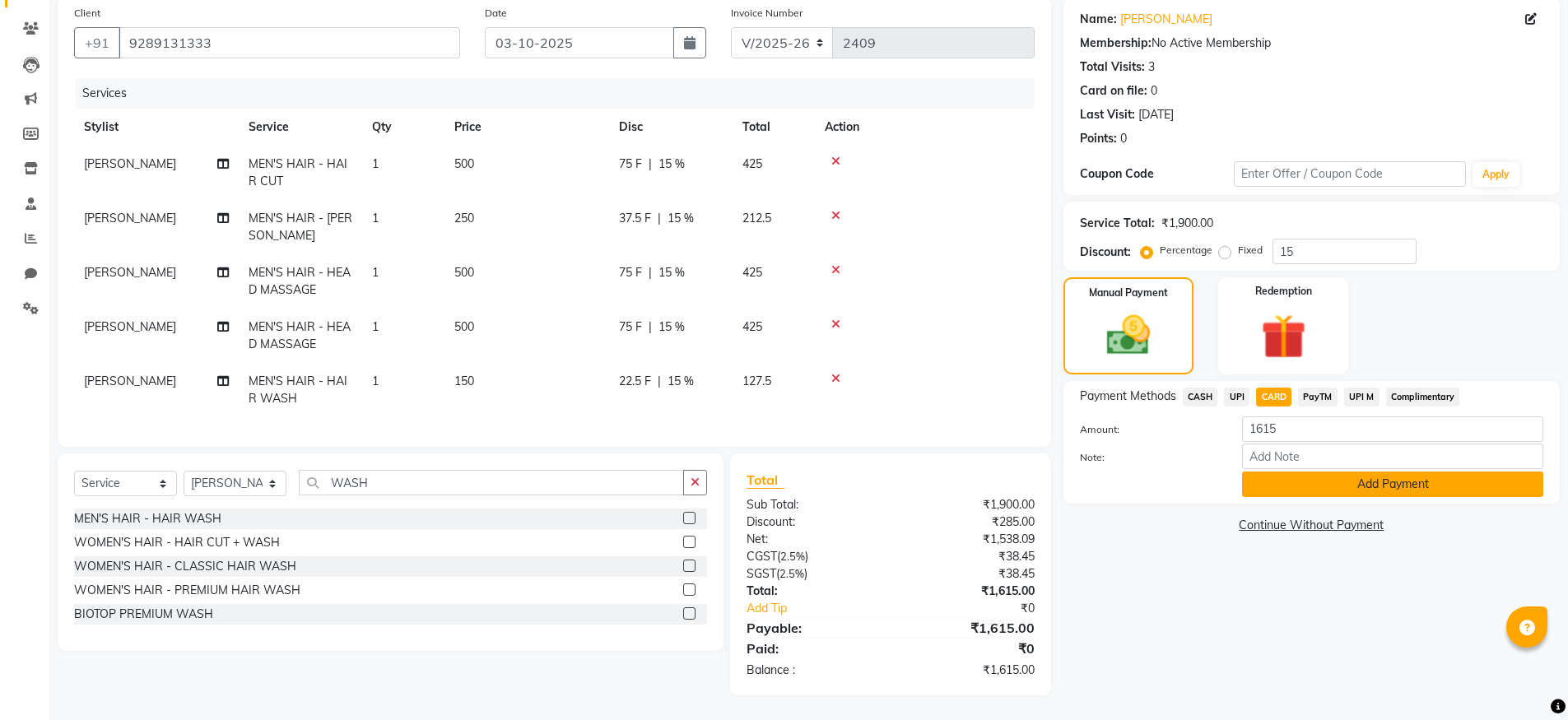
click at [1378, 481] on button "Add Payment" at bounding box center [1392, 484] width 302 height 25
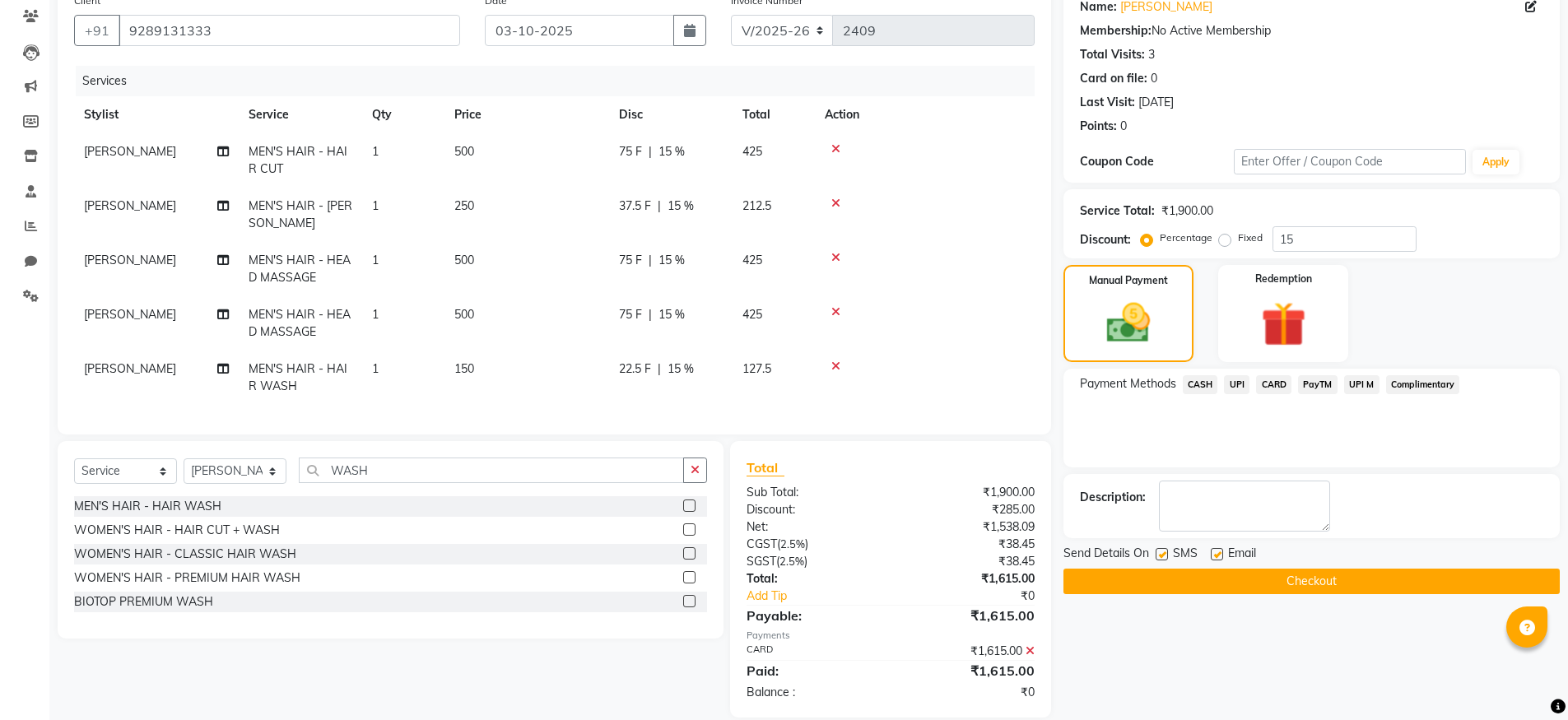
click at [1282, 583] on button "Checkout" at bounding box center [1312, 581] width 496 height 25
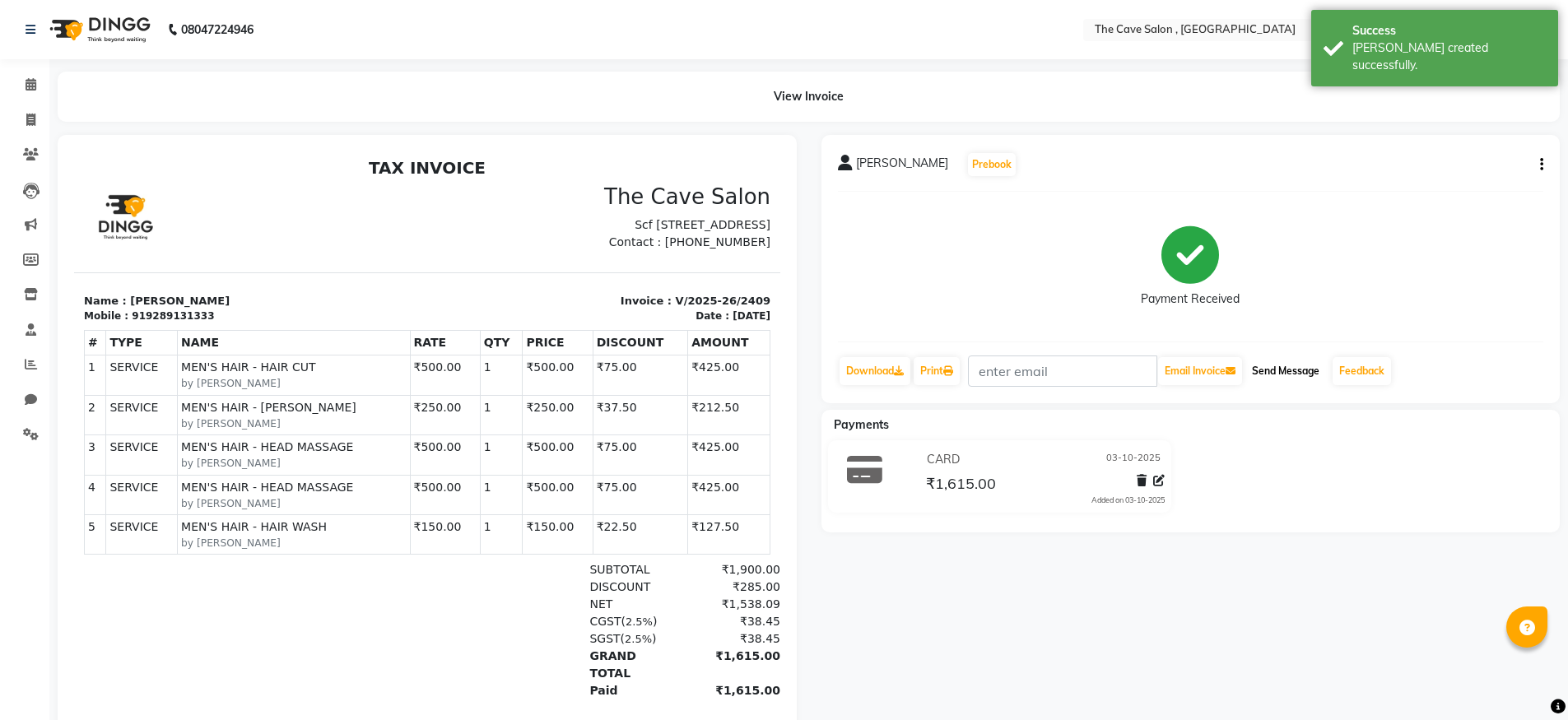
click at [1308, 370] on button "Send Message" at bounding box center [1286, 371] width 80 height 28
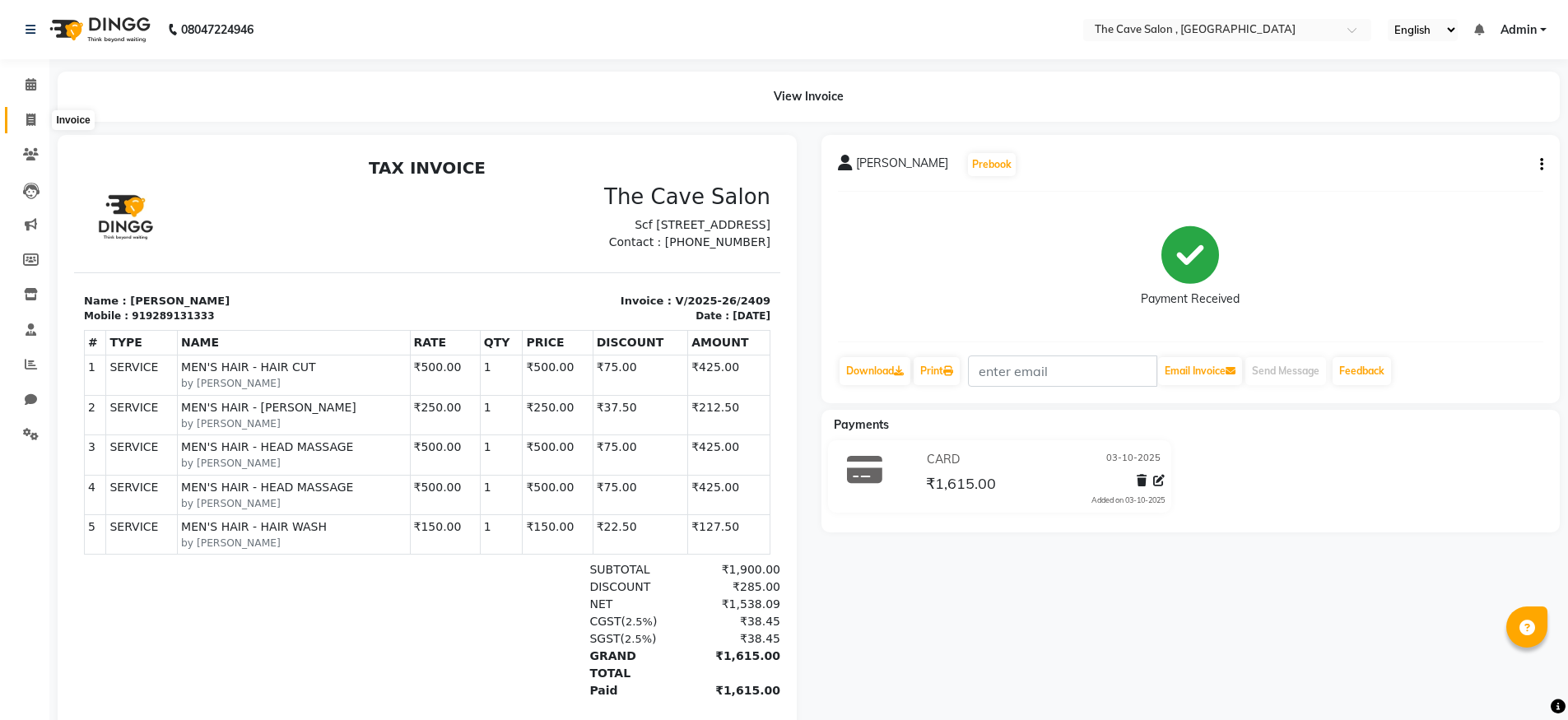
click at [31, 120] on icon at bounding box center [31, 120] width 9 height 12
select select "service"
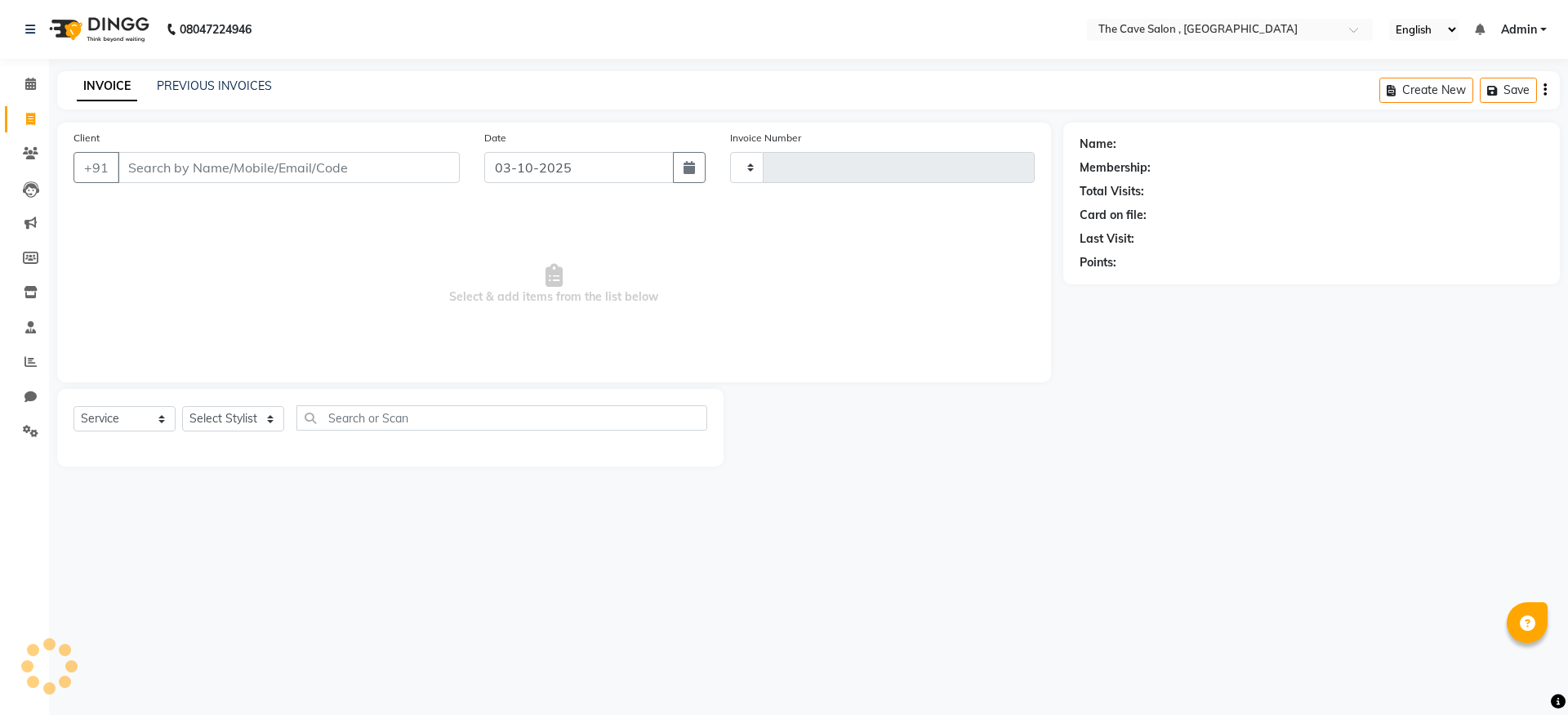
type input "2410"
select select "7844"
